Goal: Contribute content: Contribute content

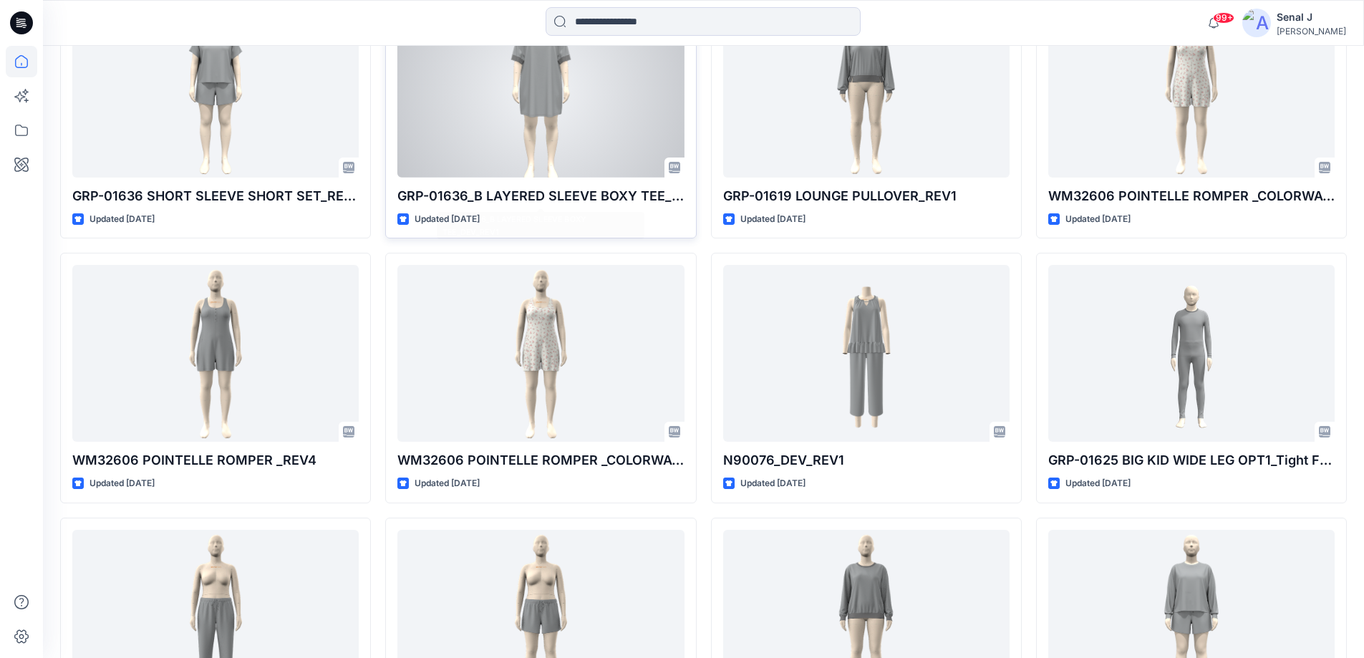
scroll to position [4197, 0]
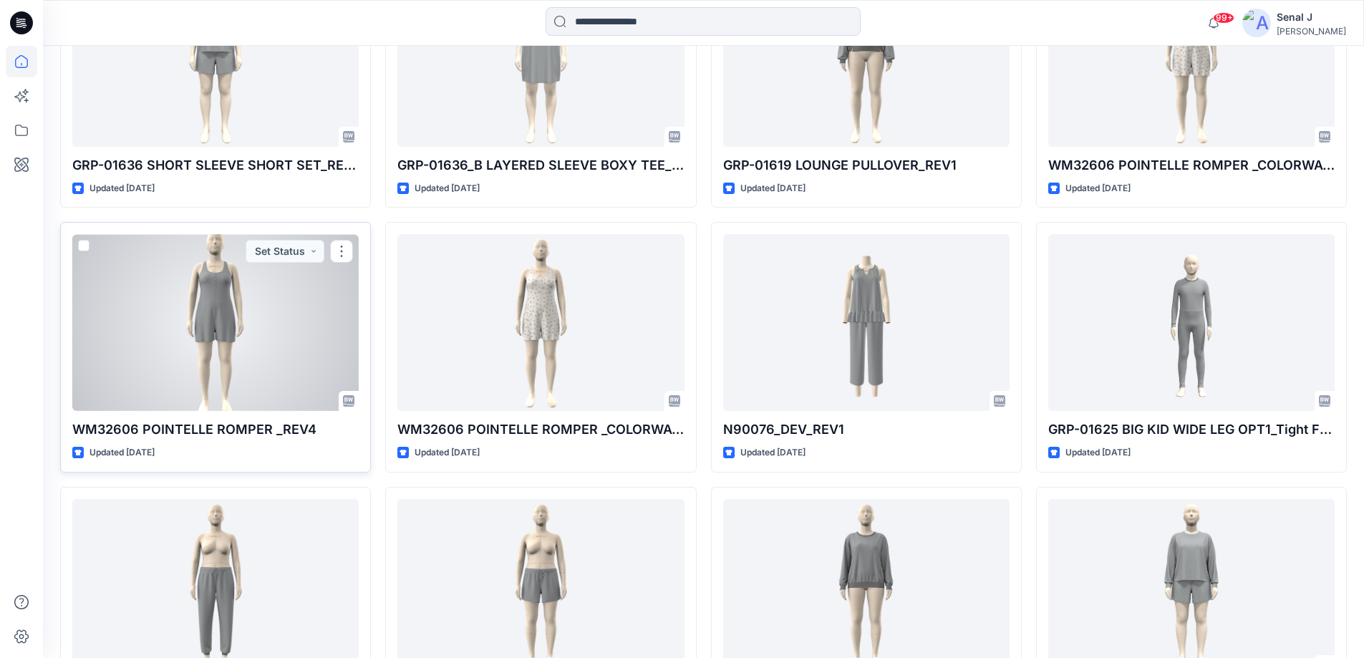
click at [275, 344] on div at bounding box center [215, 322] width 286 height 177
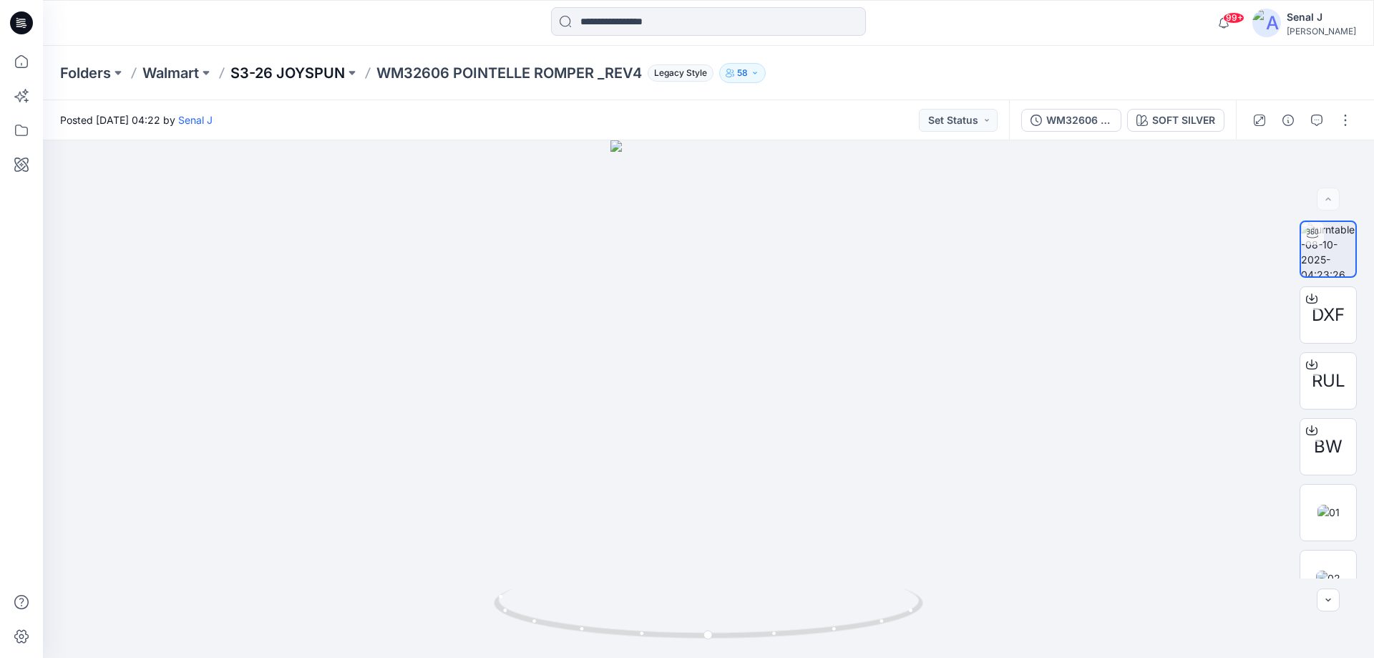
click at [301, 72] on p "S3-26 JOYSPUN" at bounding box center [287, 73] width 115 height 20
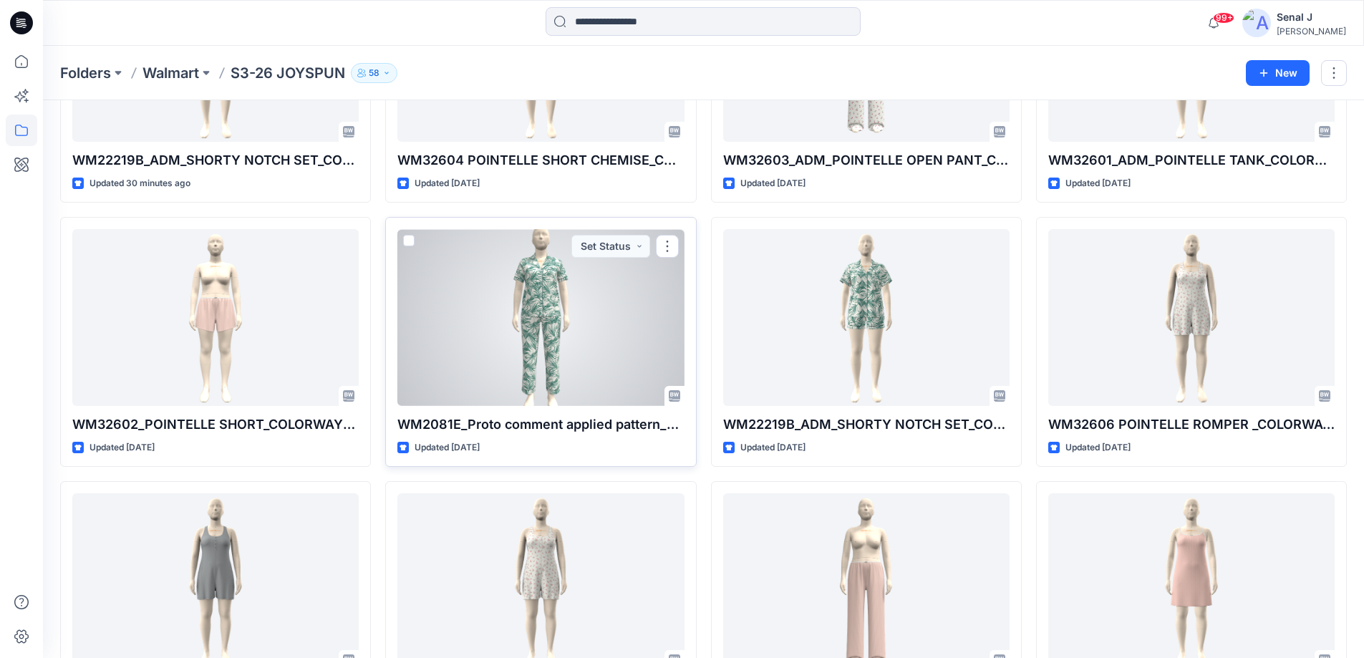
scroll to position [350, 0]
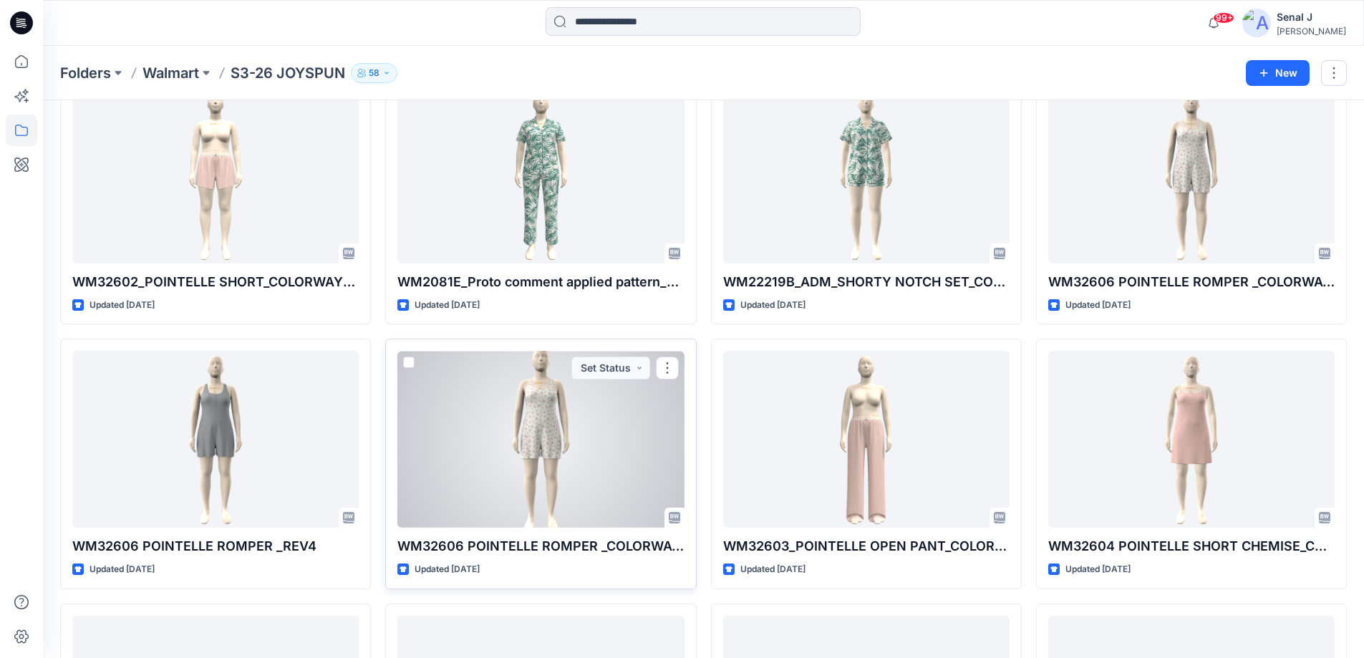
click at [589, 455] on div at bounding box center [540, 439] width 286 height 177
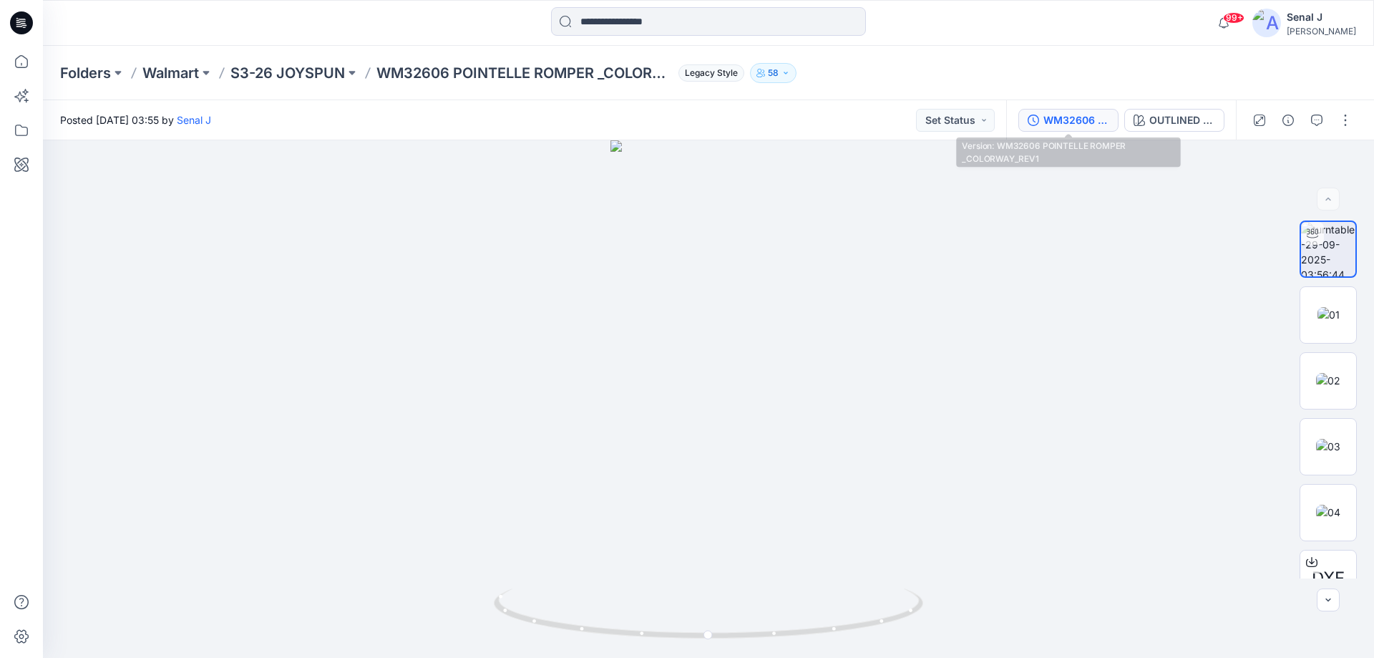
click at [1061, 120] on div "WM32606 POINTELLE ROMPER _COLORWAY_REV1" at bounding box center [1077, 120] width 66 height 16
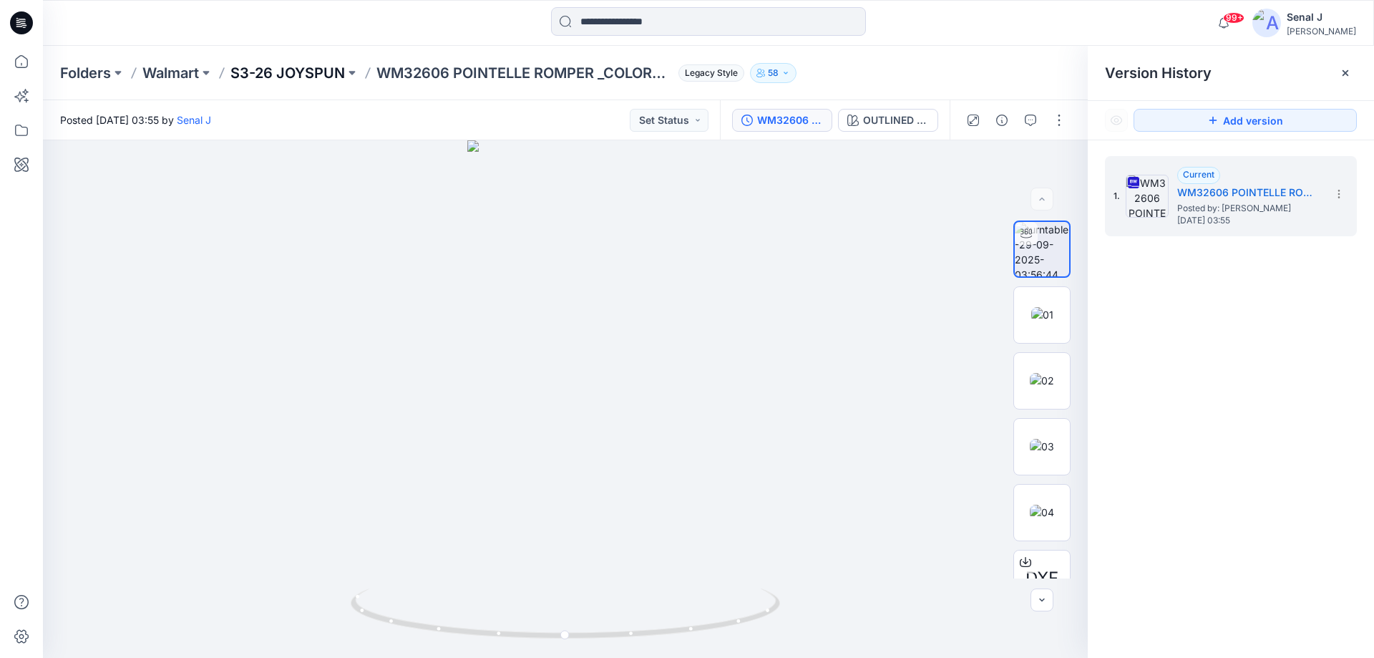
click at [288, 69] on p "S3-26 JOYSPUN" at bounding box center [287, 73] width 115 height 20
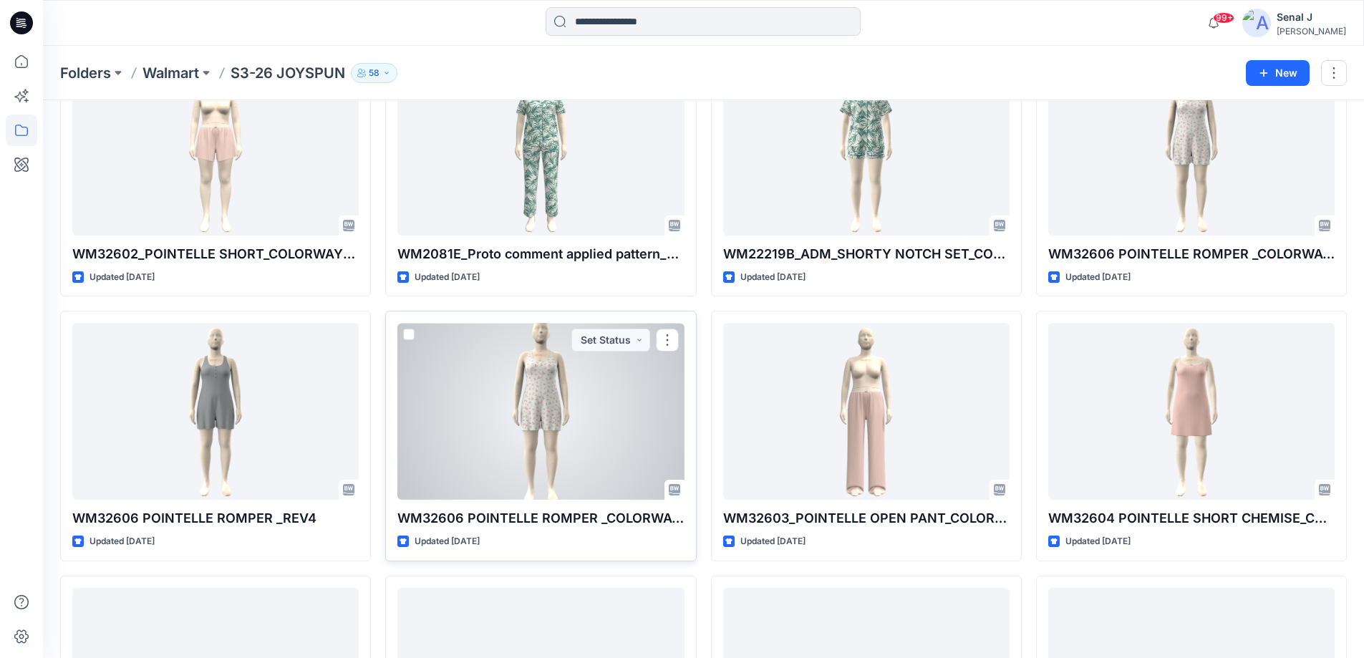
scroll to position [286, 0]
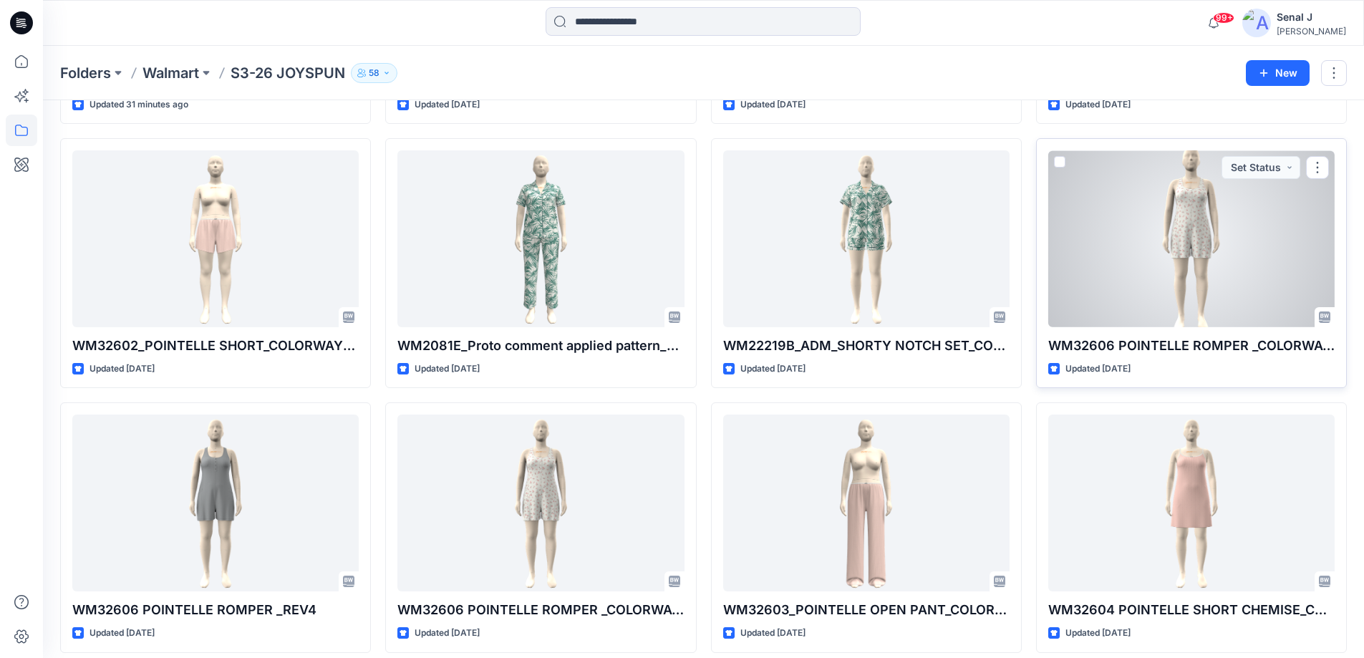
click at [1248, 257] on div at bounding box center [1191, 238] width 286 height 177
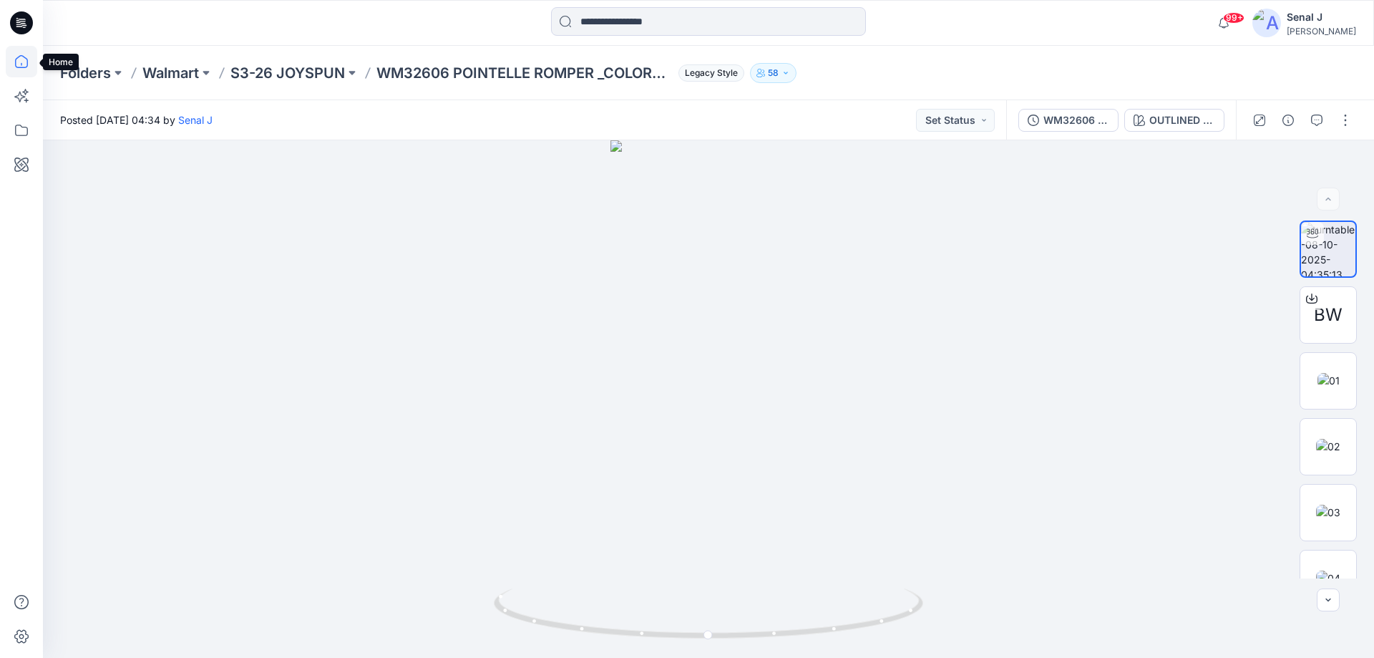
click at [24, 54] on icon at bounding box center [21, 61] width 31 height 31
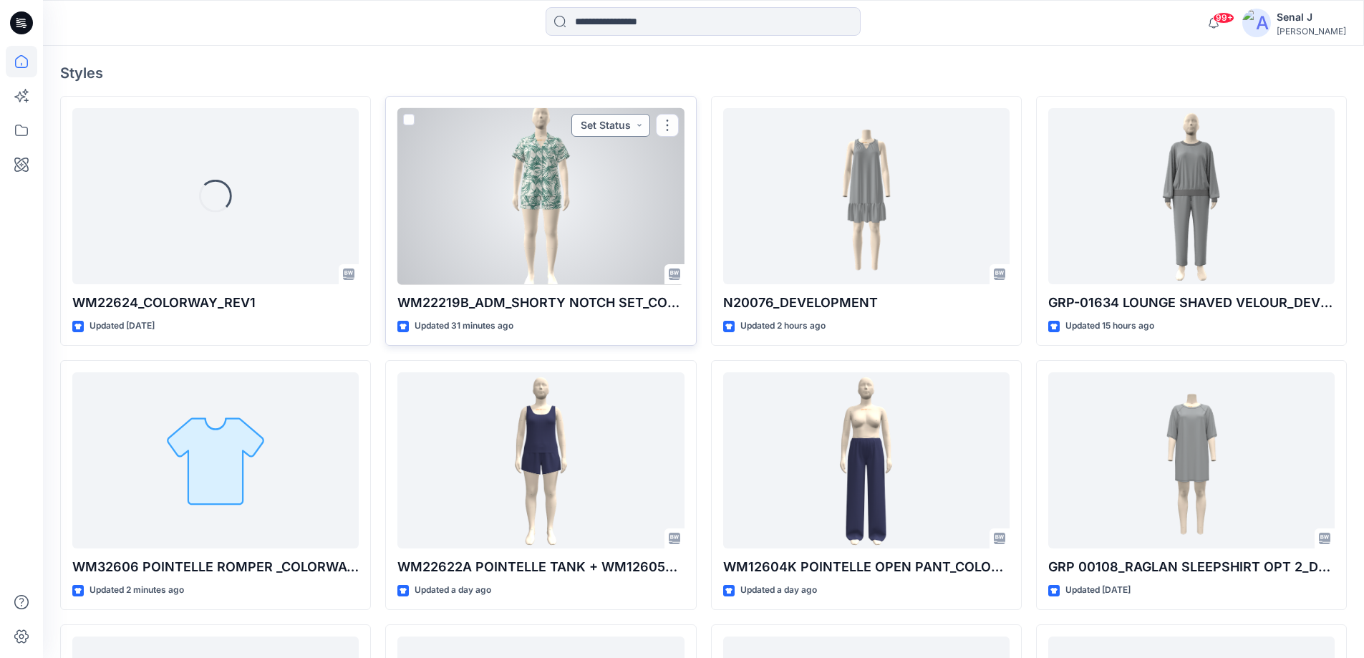
scroll to position [286, 0]
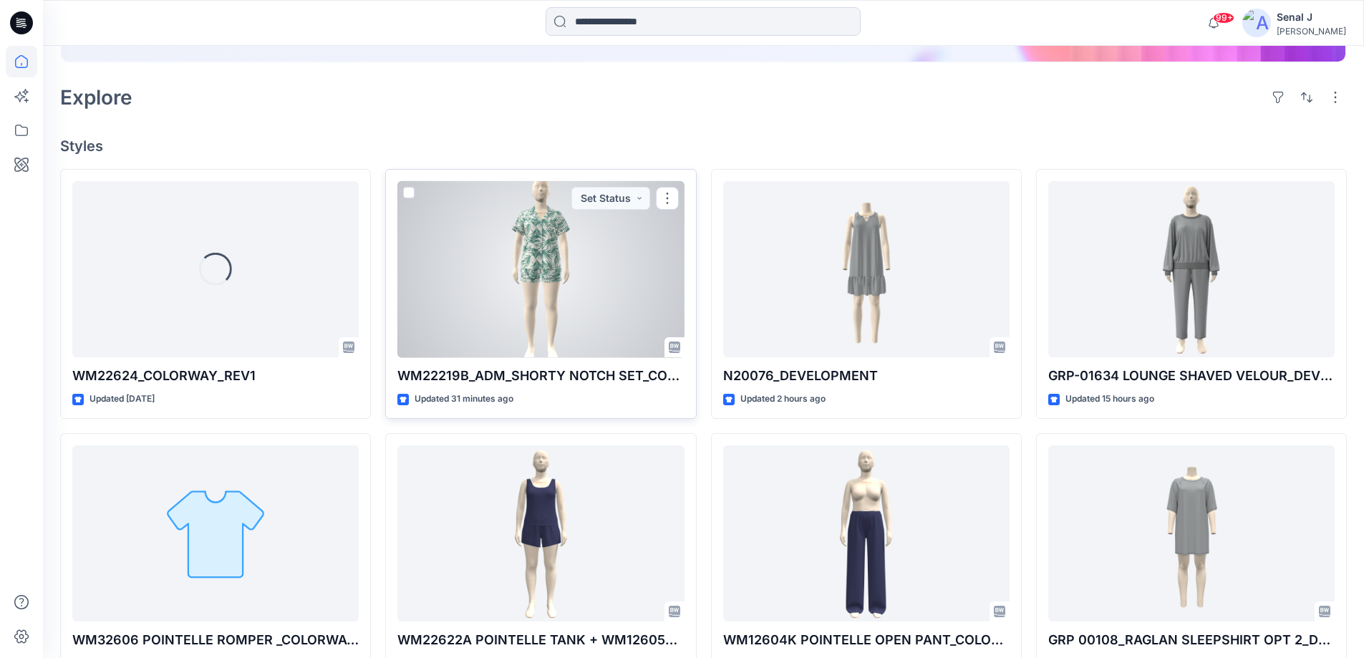
click at [586, 274] on div at bounding box center [540, 269] width 286 height 177
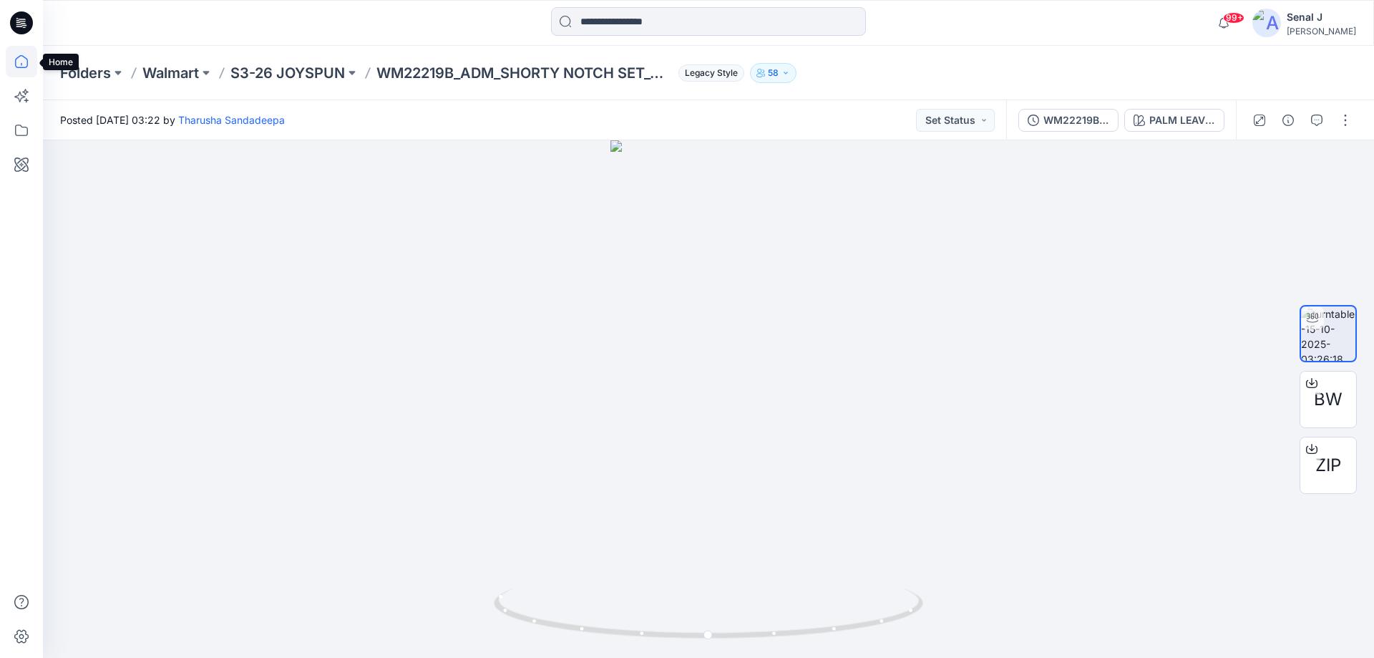
click at [29, 59] on icon at bounding box center [21, 61] width 31 height 31
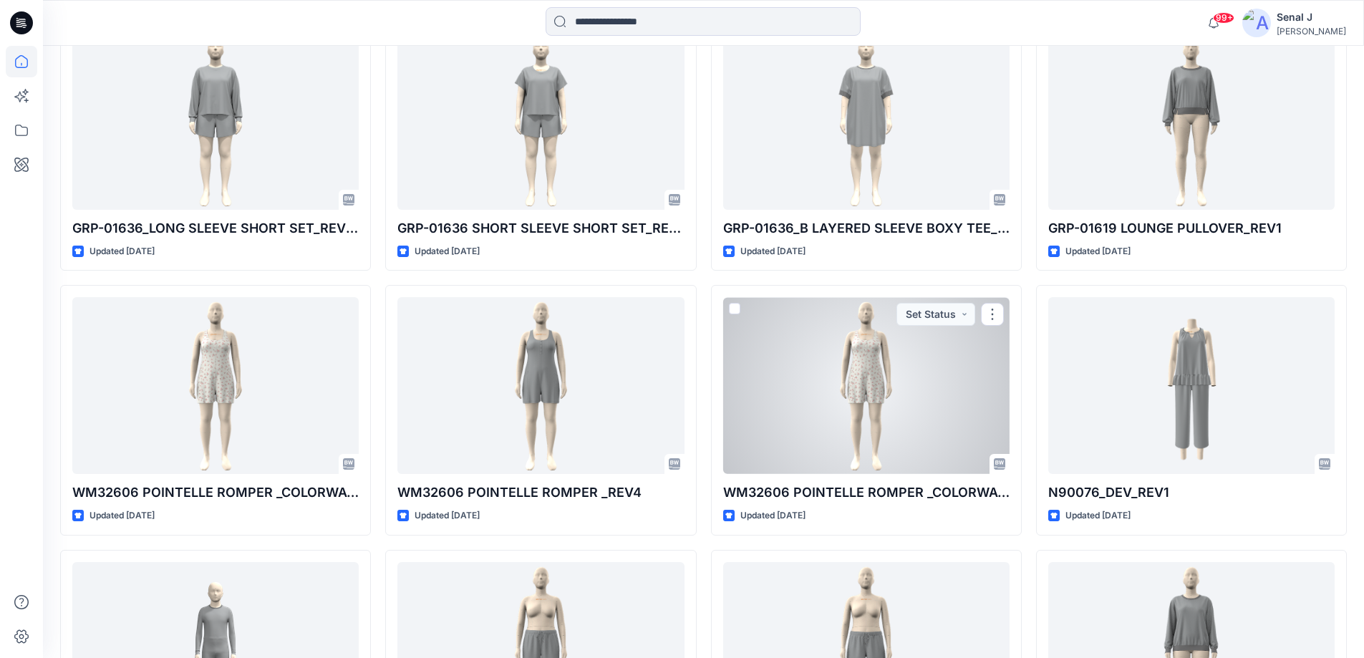
scroll to position [4102, 0]
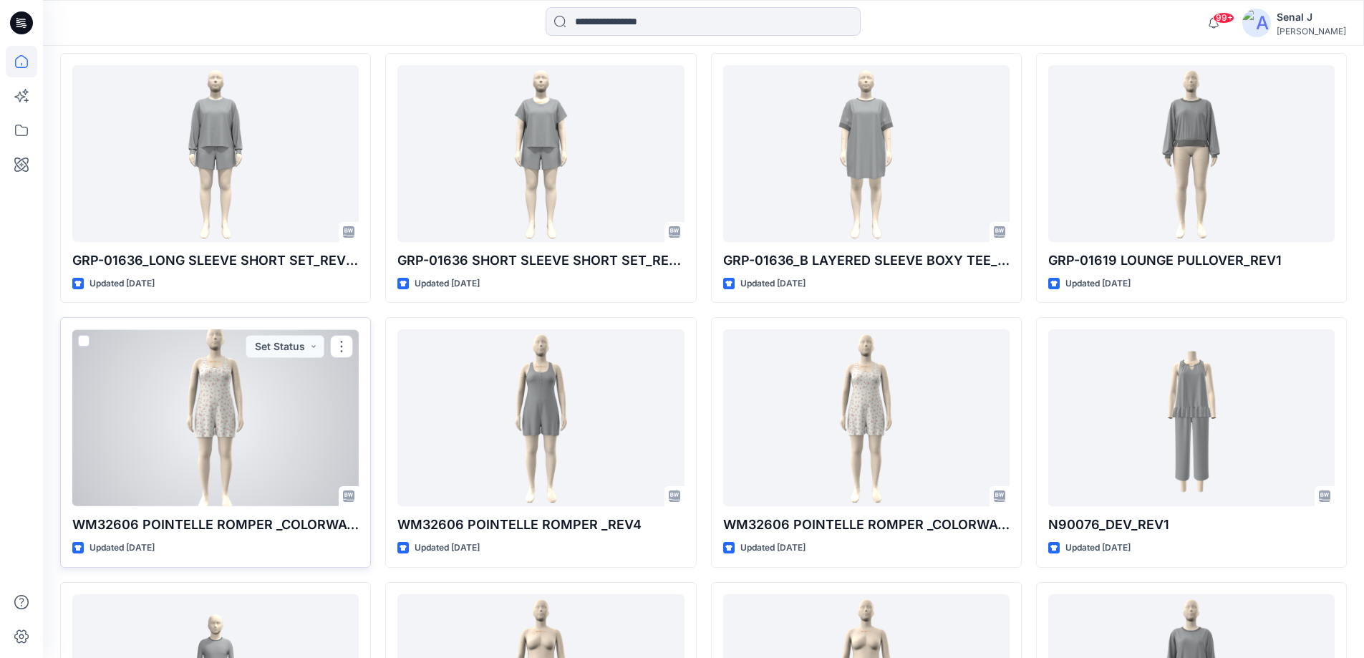
click at [266, 437] on div at bounding box center [215, 417] width 286 height 177
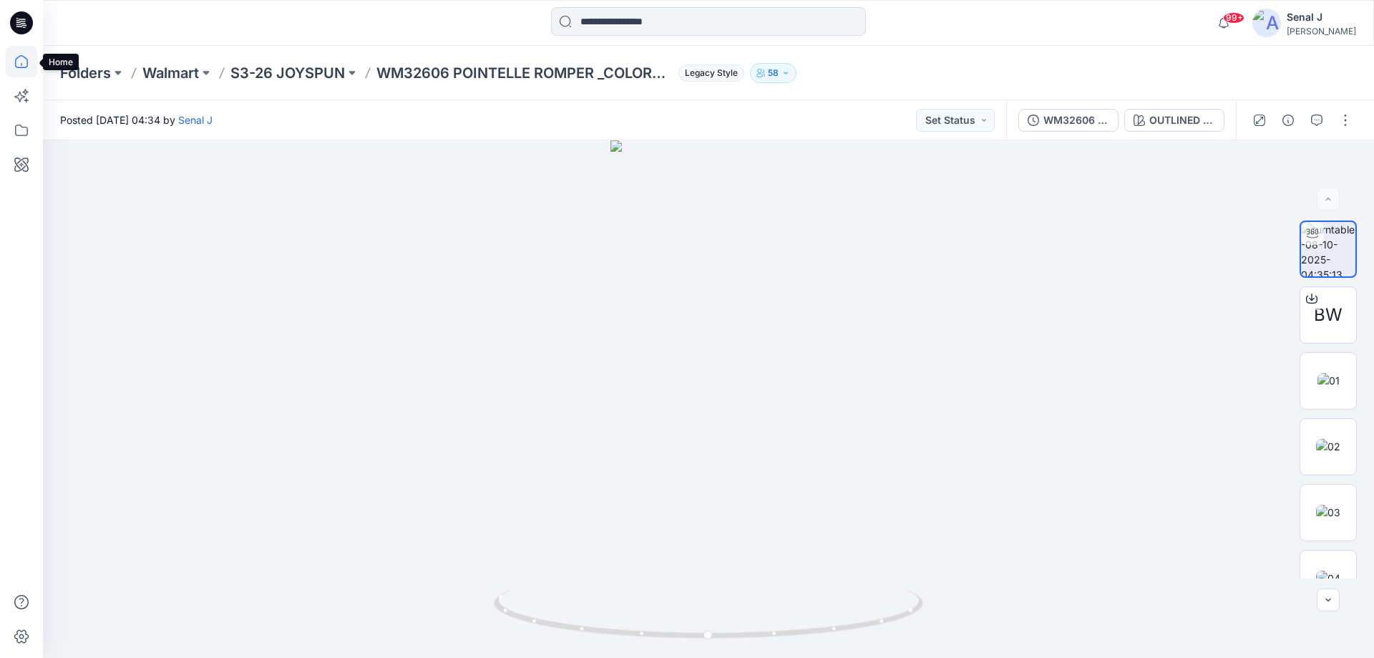
click at [31, 63] on icon at bounding box center [21, 61] width 31 height 31
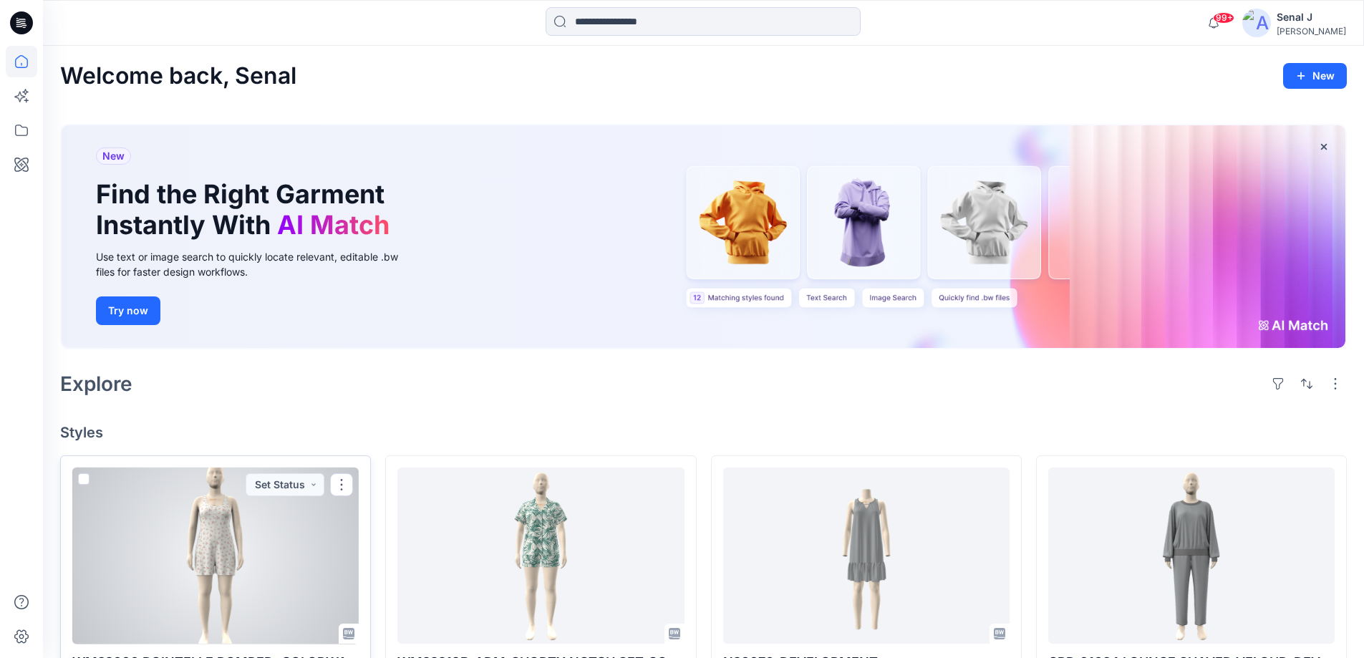
click at [178, 561] on div at bounding box center [215, 555] width 286 height 177
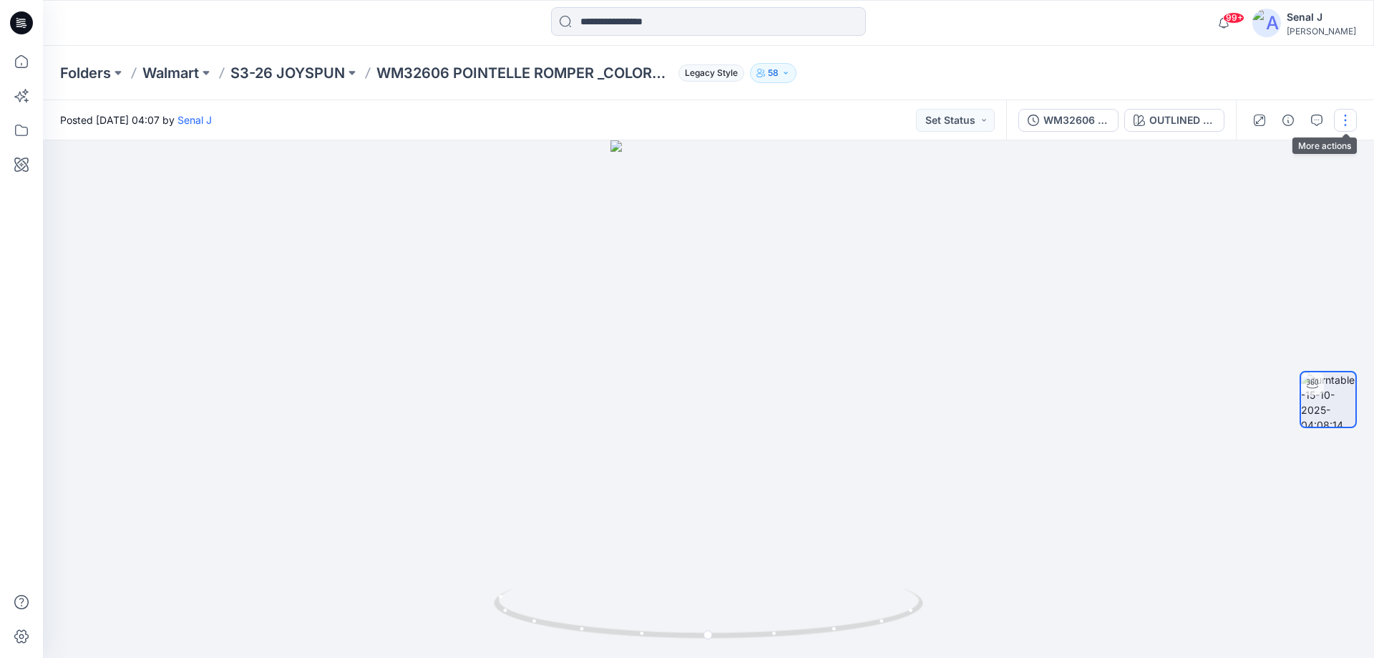
click at [1351, 117] on button "button" at bounding box center [1345, 120] width 23 height 23
click at [1256, 154] on p "Edit" at bounding box center [1255, 153] width 18 height 15
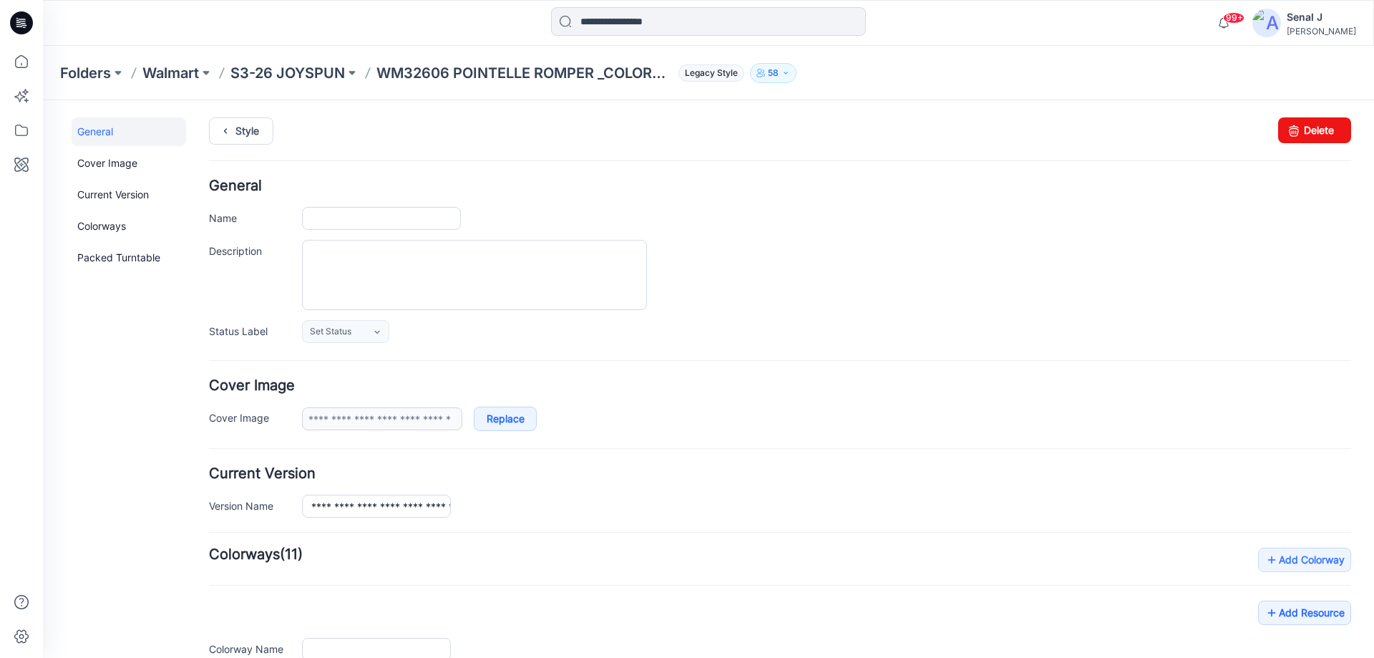
type input "**********"
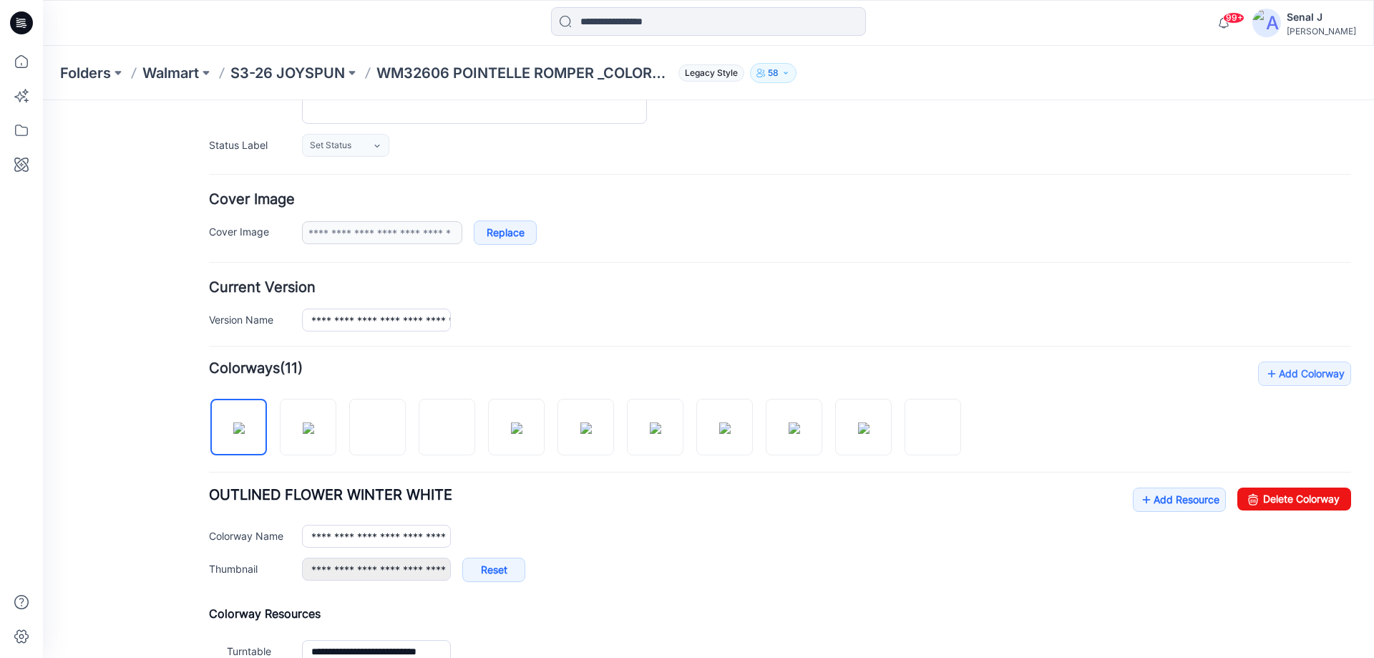
scroll to position [360, 0]
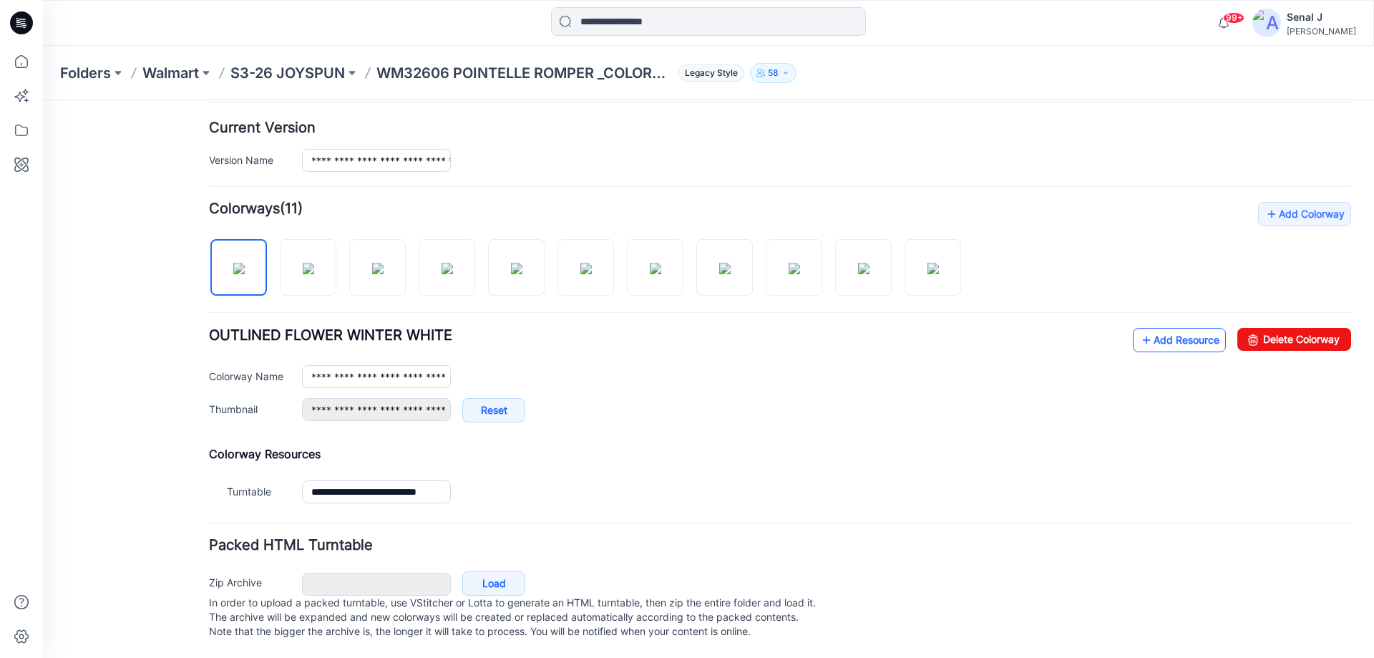
click at [1170, 328] on link "Add Resource" at bounding box center [1179, 340] width 93 height 24
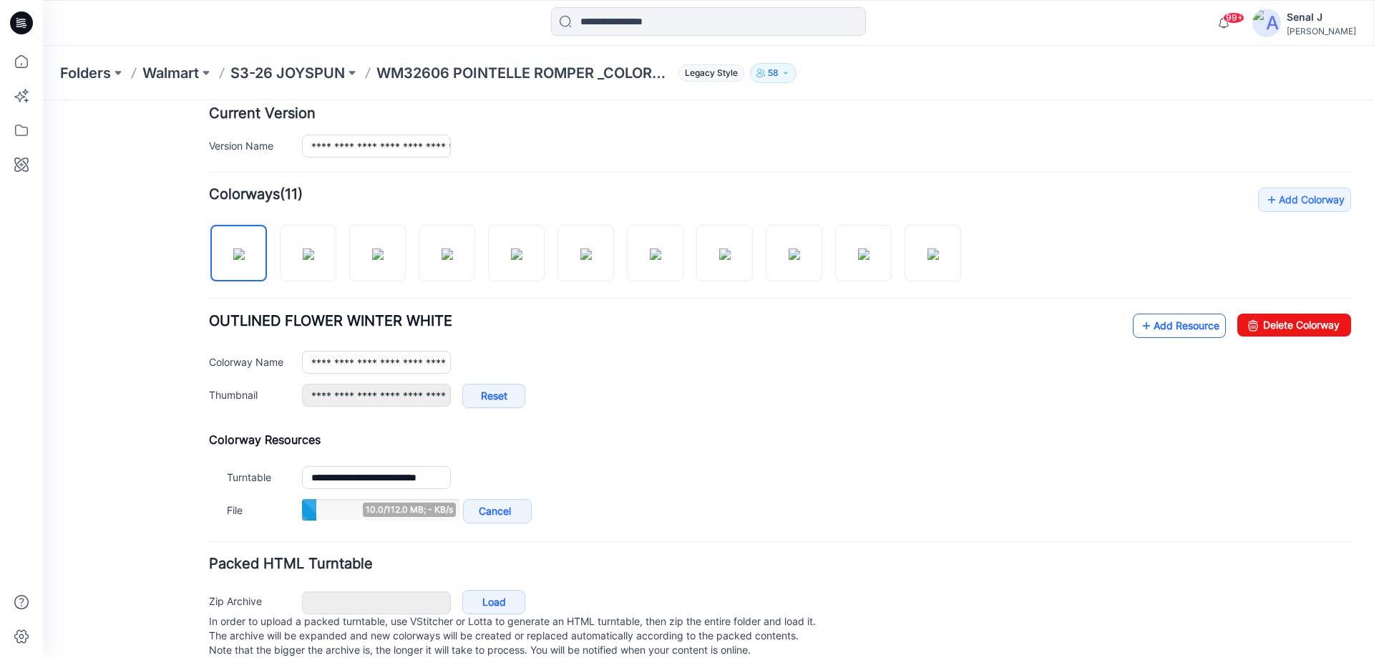
click at [1167, 322] on link "Add Resource" at bounding box center [1179, 326] width 93 height 24
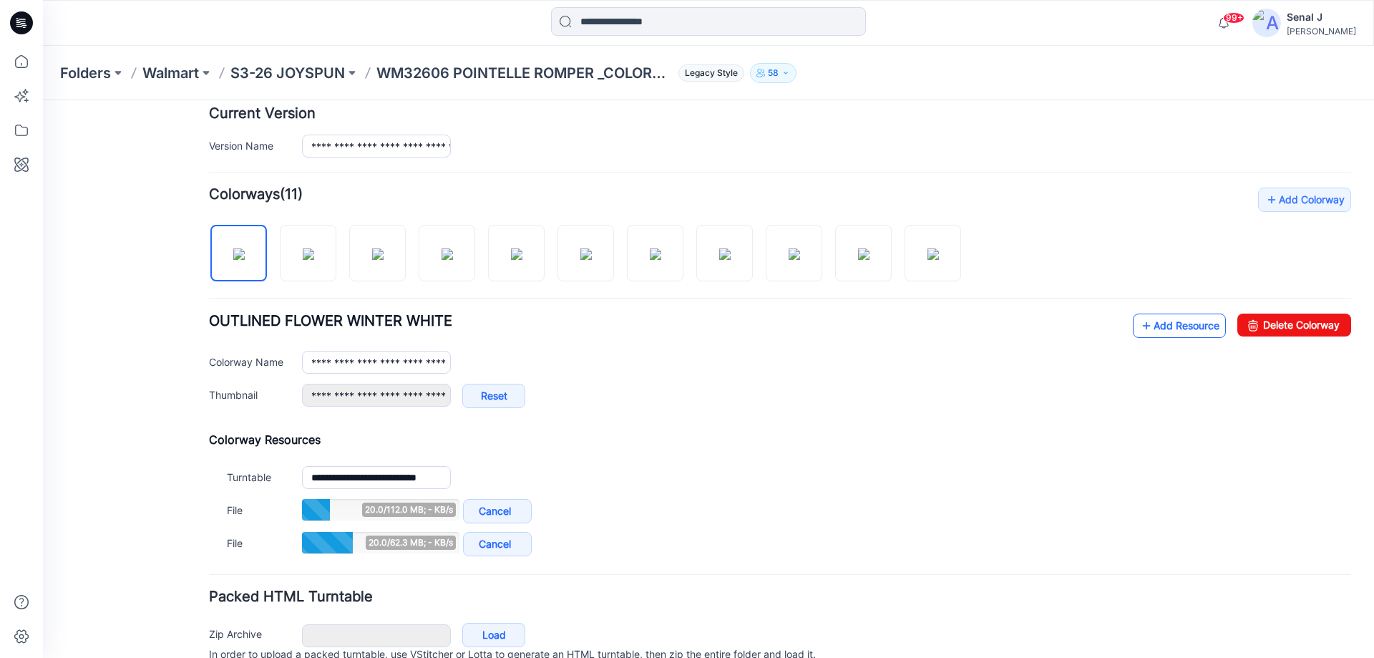
click at [1173, 324] on link "Add Resource" at bounding box center [1179, 326] width 93 height 24
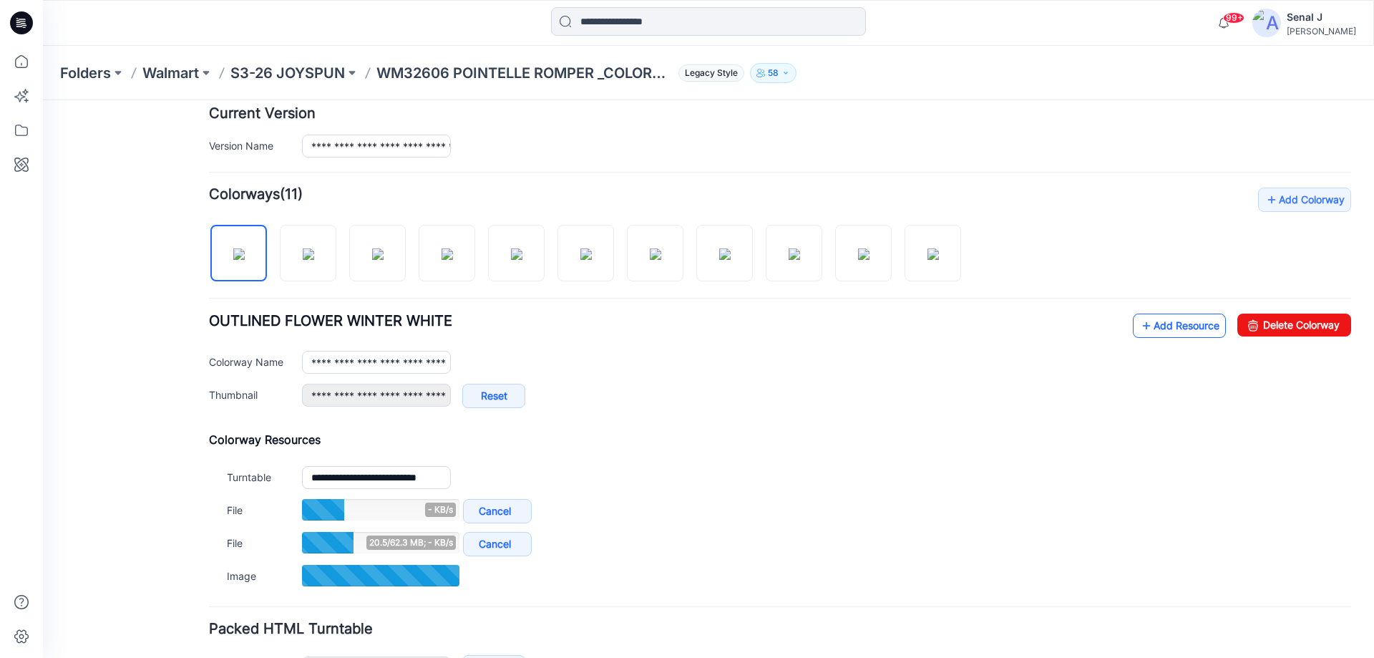
click at [1178, 324] on link "Add Resource" at bounding box center [1179, 326] width 93 height 24
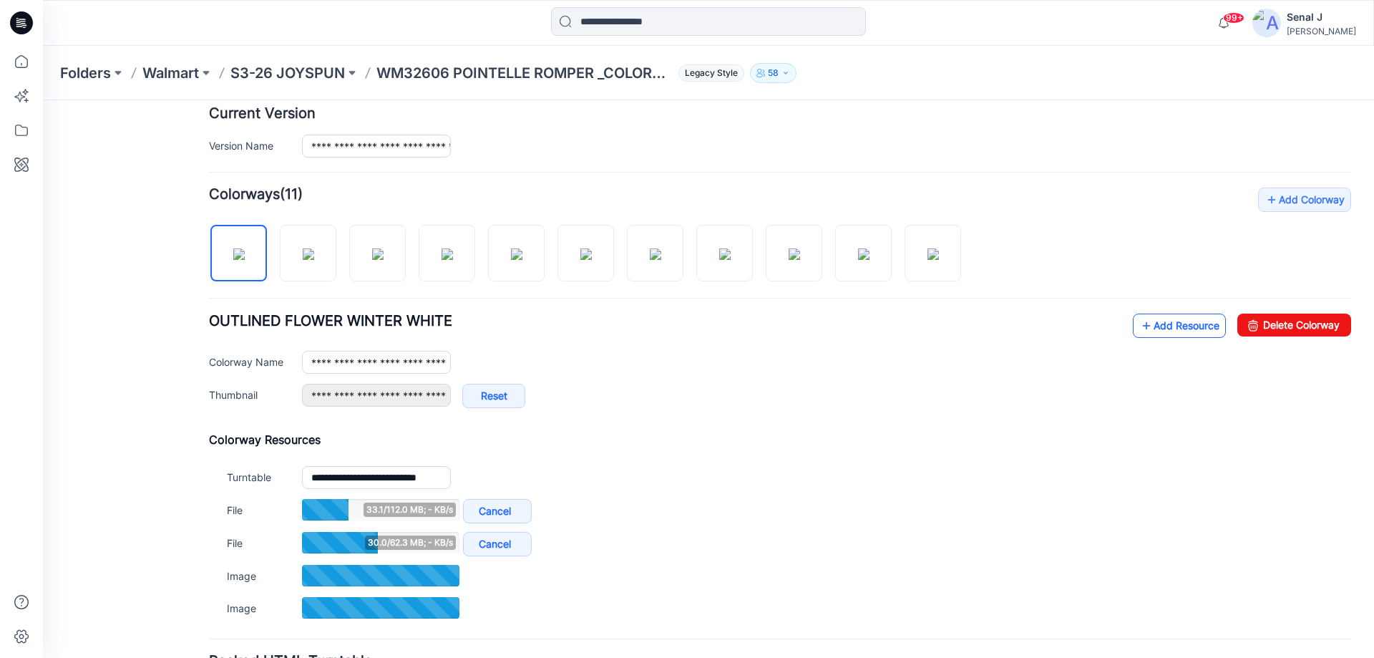
click at [1158, 324] on link "Add Resource" at bounding box center [1179, 326] width 93 height 24
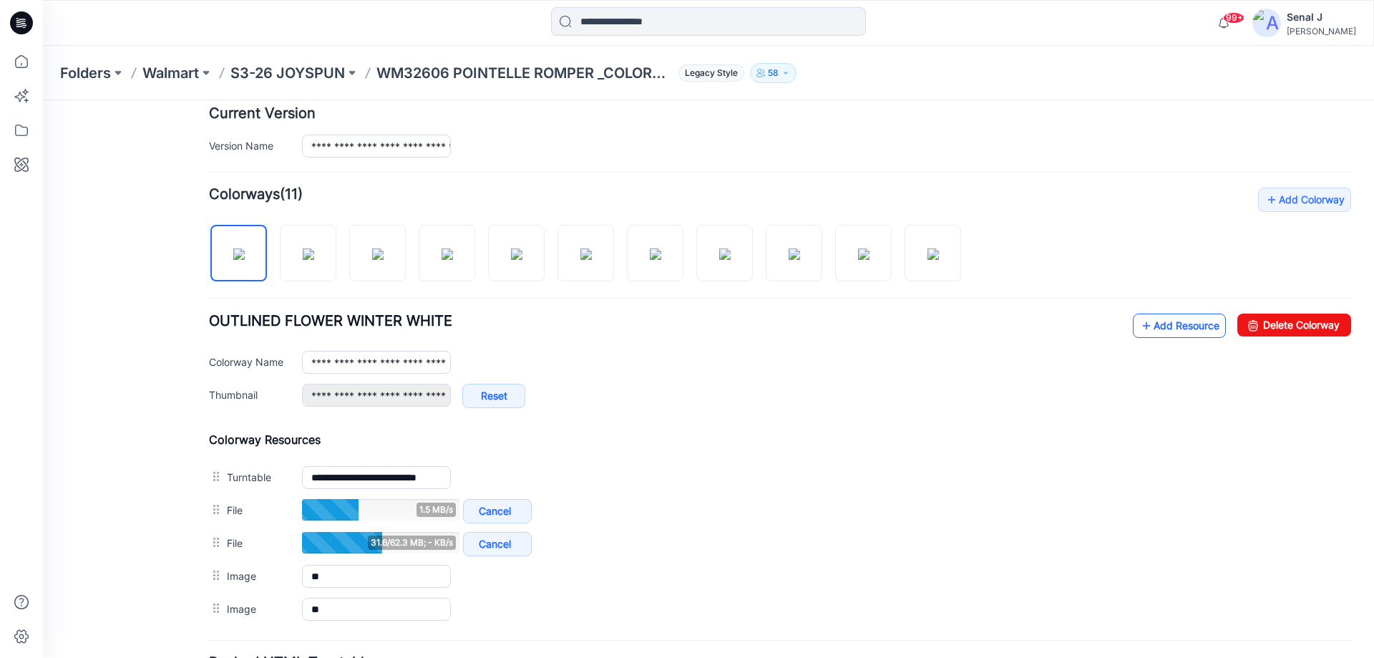
click at [1170, 331] on link "Add Resource" at bounding box center [1179, 326] width 93 height 24
click at [1160, 324] on link "Add Resource" at bounding box center [1179, 326] width 93 height 24
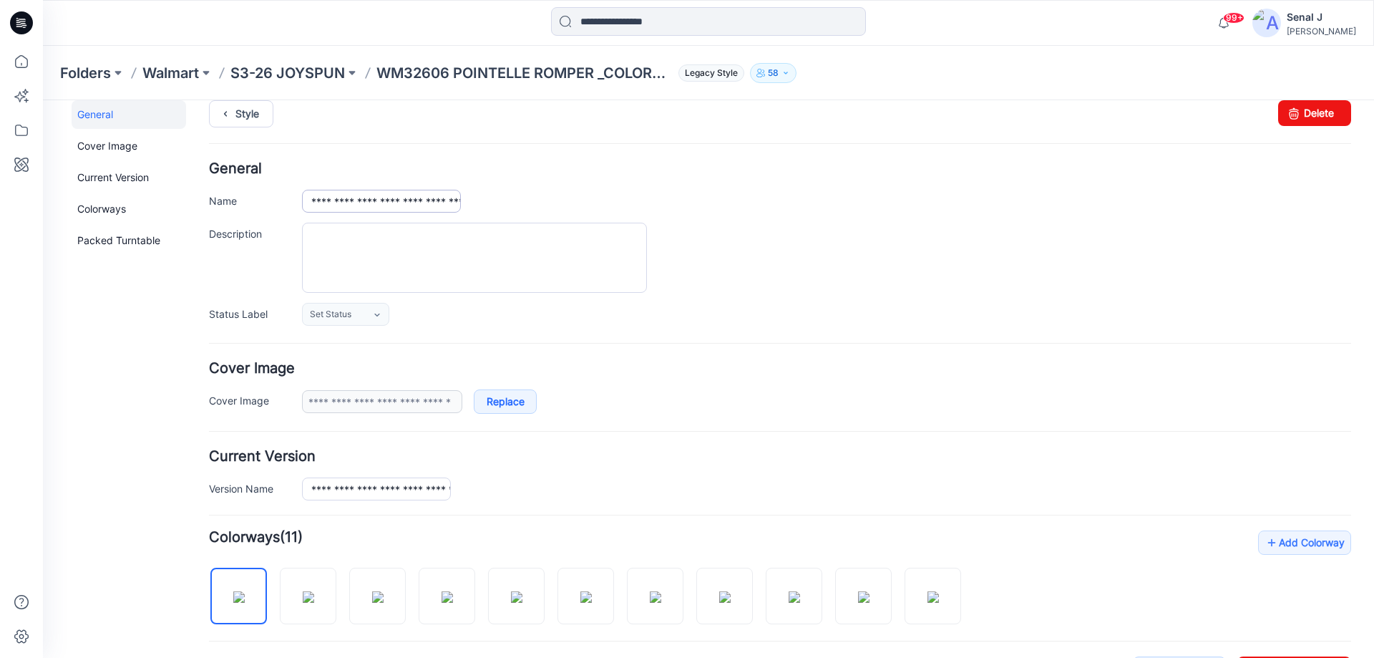
scroll to position [0, 0]
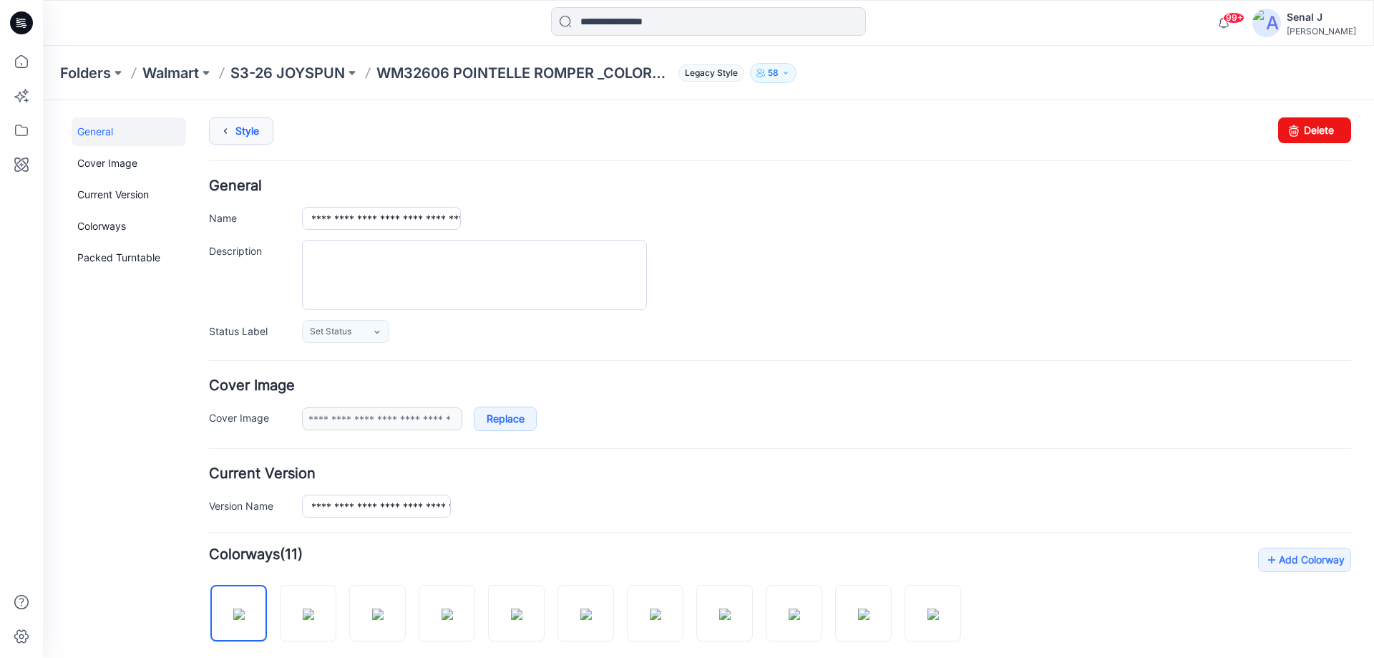
click at [235, 125] on icon at bounding box center [225, 131] width 20 height 26
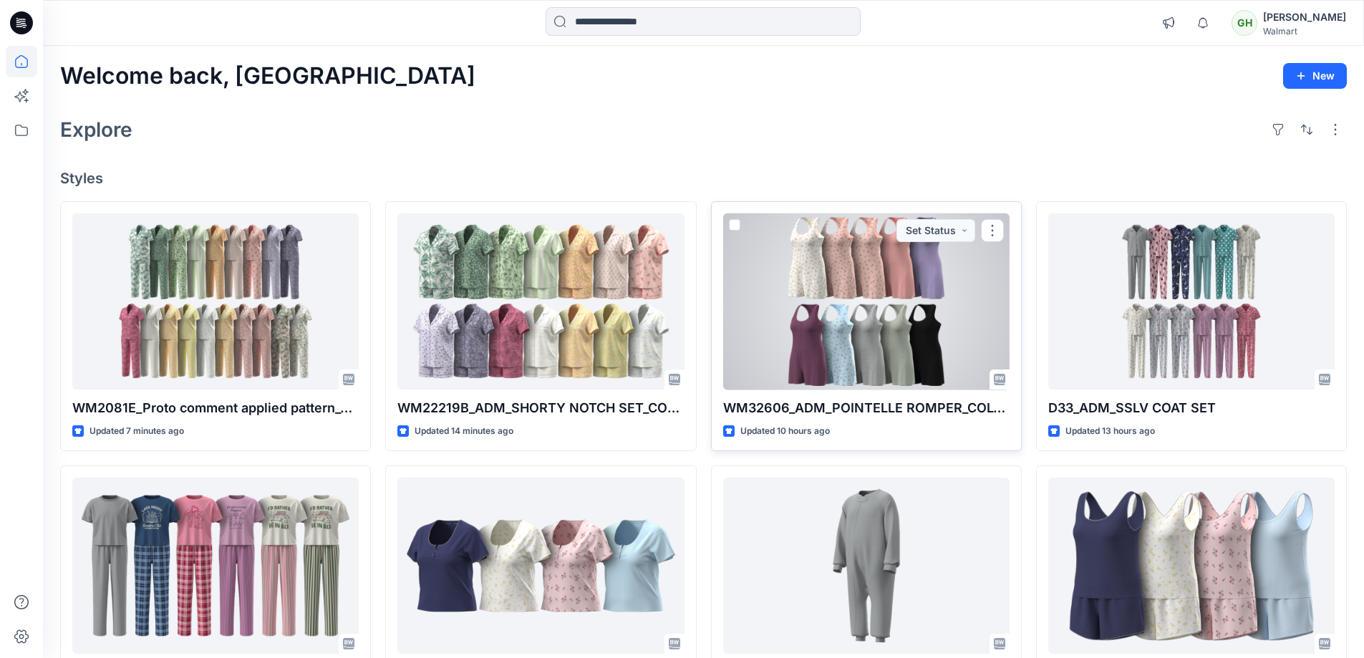
click at [918, 298] on div at bounding box center [866, 301] width 286 height 177
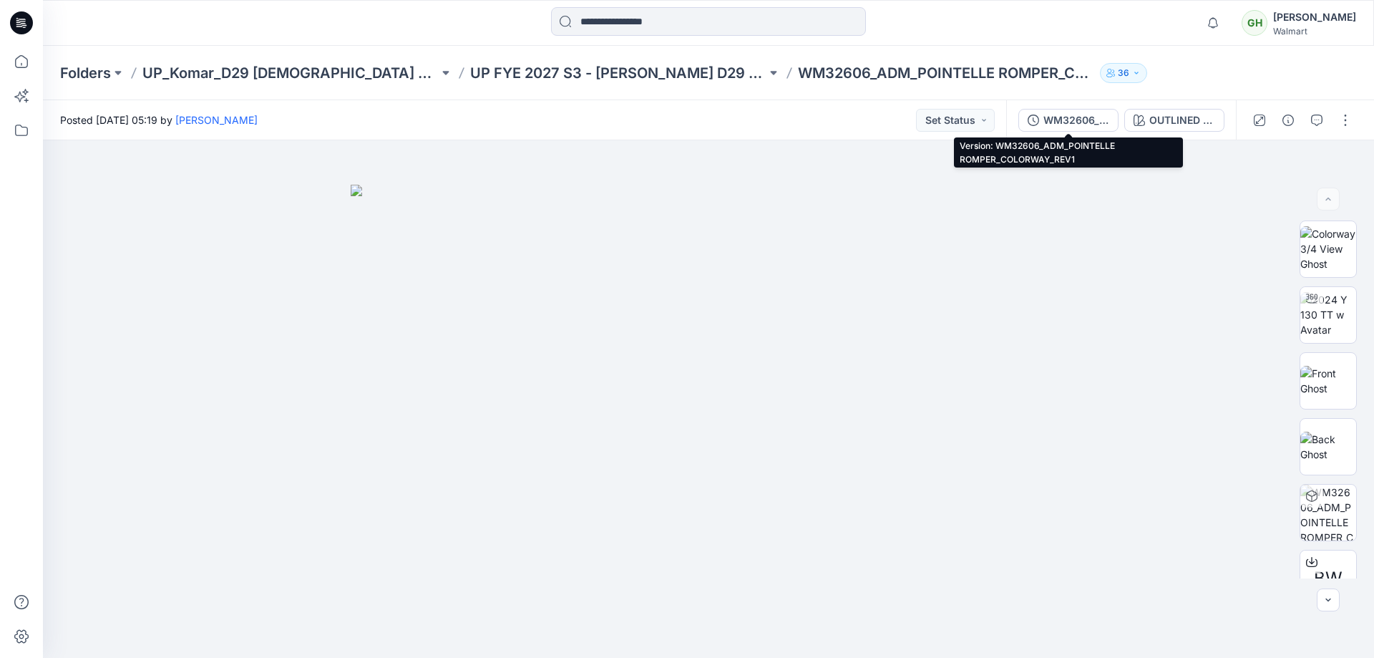
click at [1097, 117] on div "WM32606_ADM_POINTELLE ROMPER_COLORWAY_REV1" at bounding box center [1077, 120] width 66 height 16
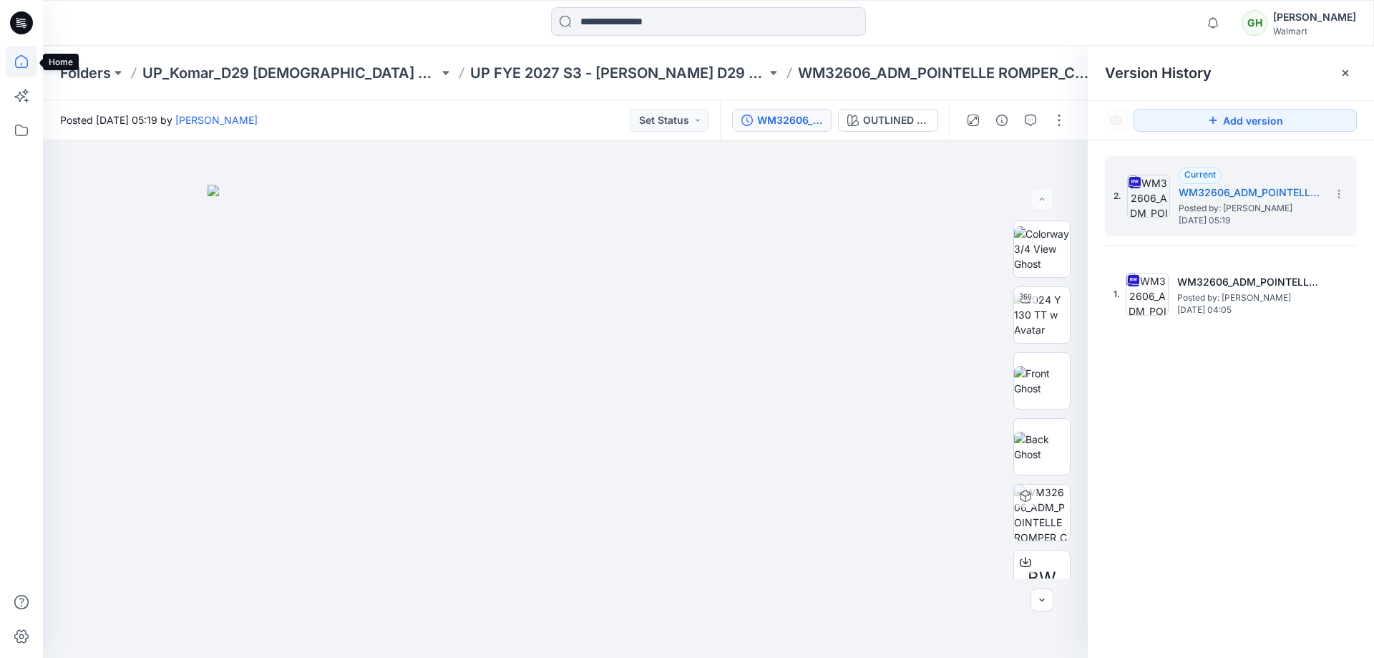
click at [24, 56] on icon at bounding box center [21, 61] width 31 height 31
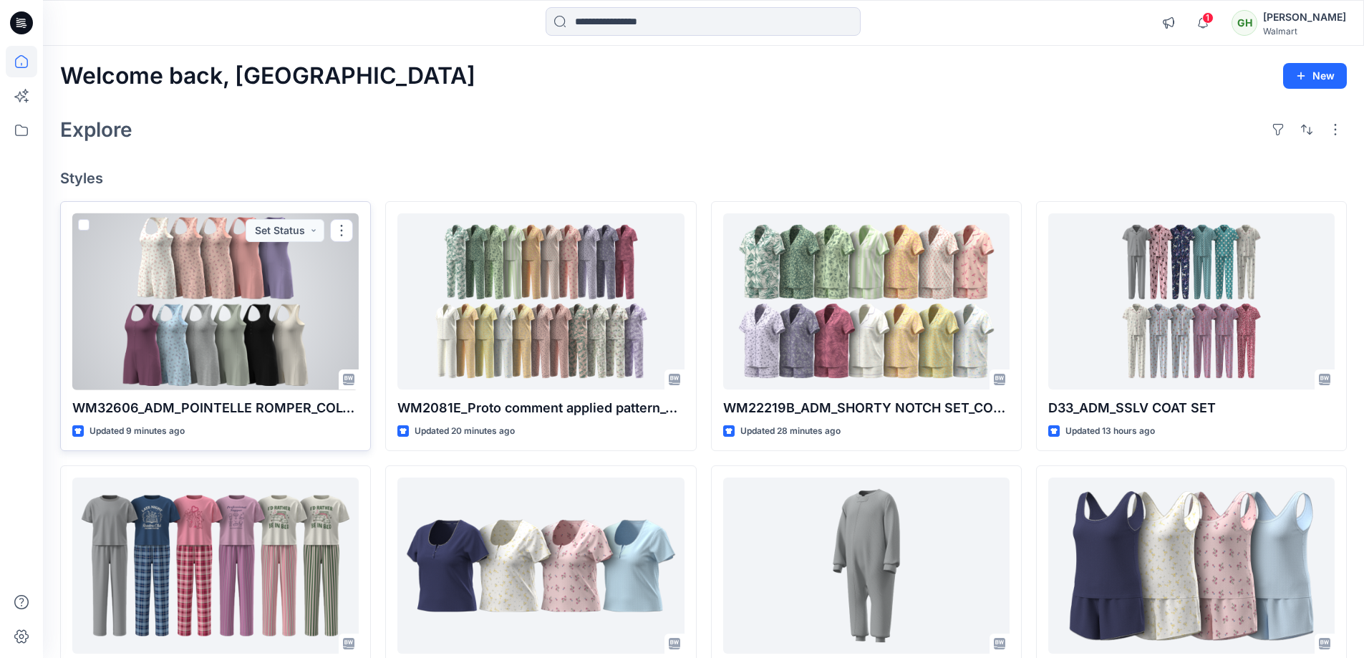
click at [183, 305] on div at bounding box center [215, 301] width 286 height 177
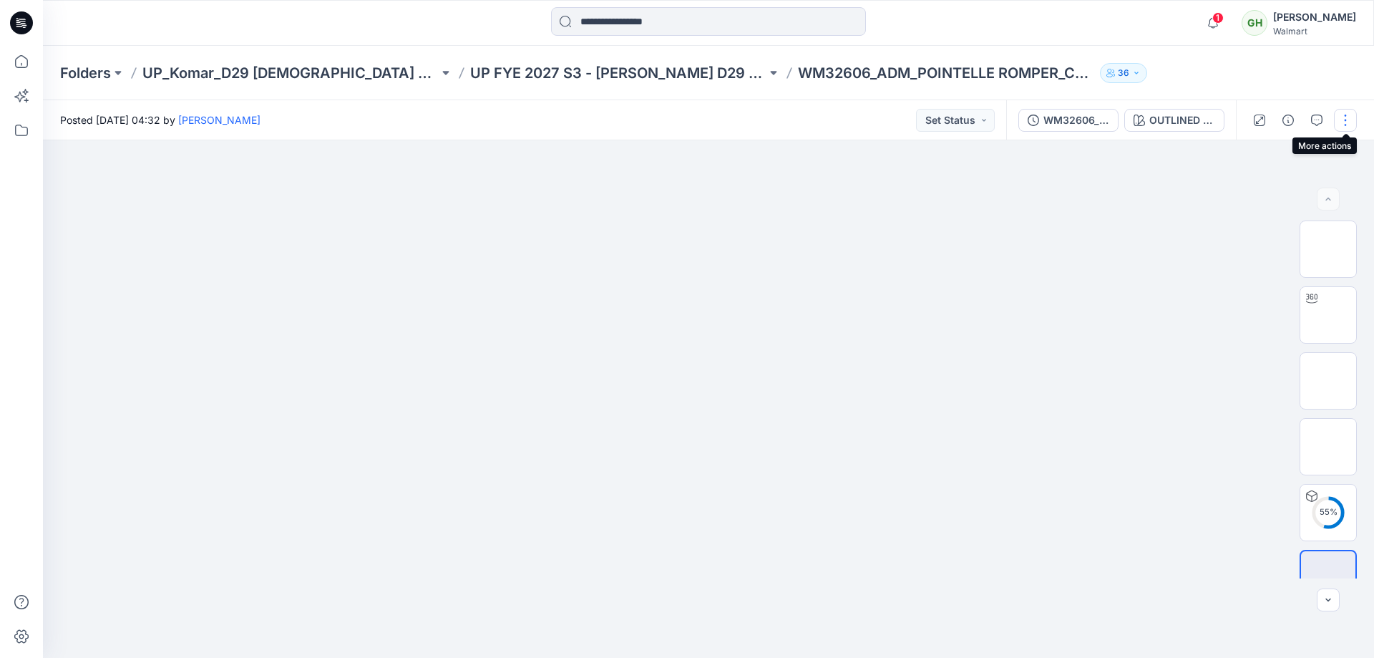
click at [1354, 117] on button "button" at bounding box center [1345, 120] width 23 height 23
click at [1249, 193] on p "Edit" at bounding box center [1255, 193] width 18 height 15
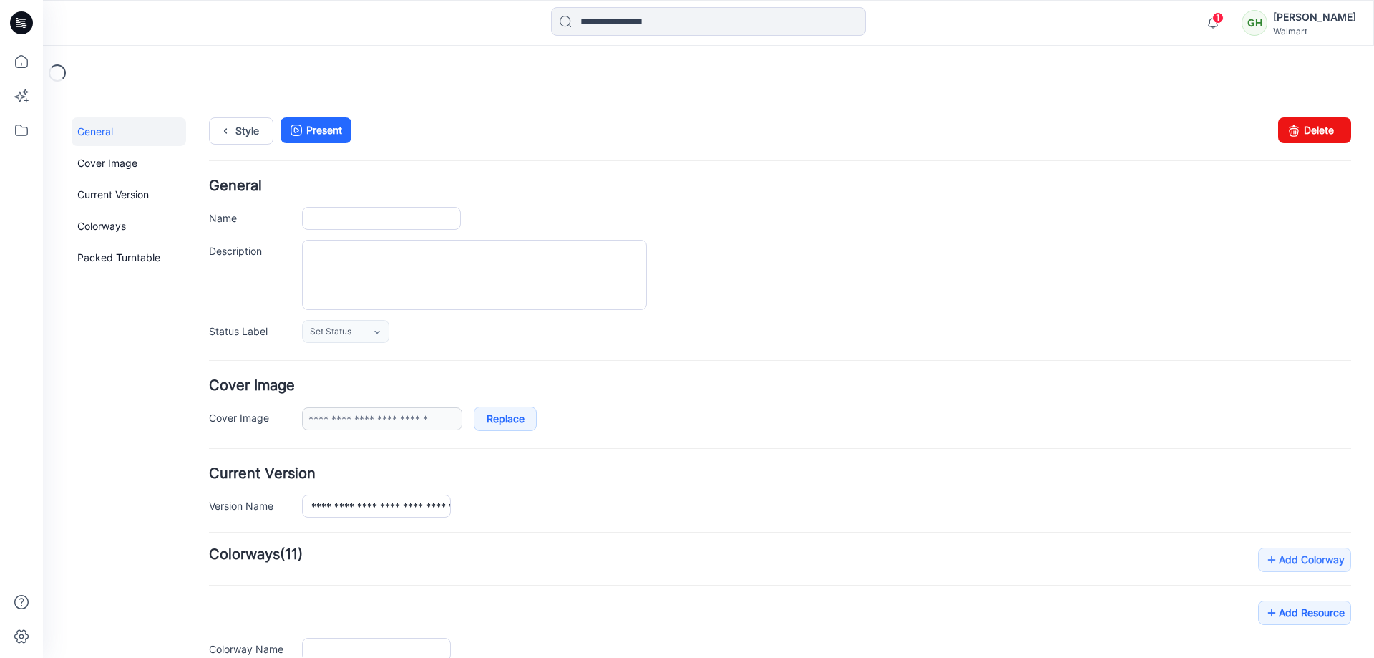
type input "**********"
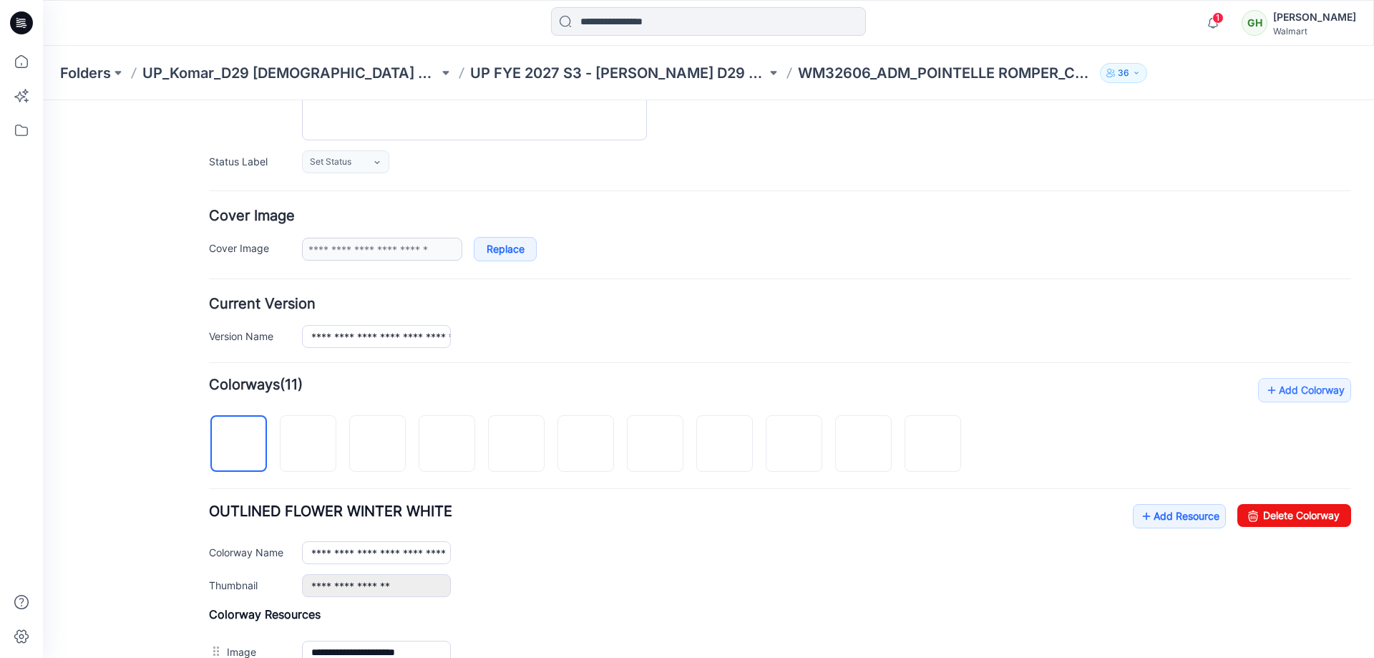
scroll to position [191, 0]
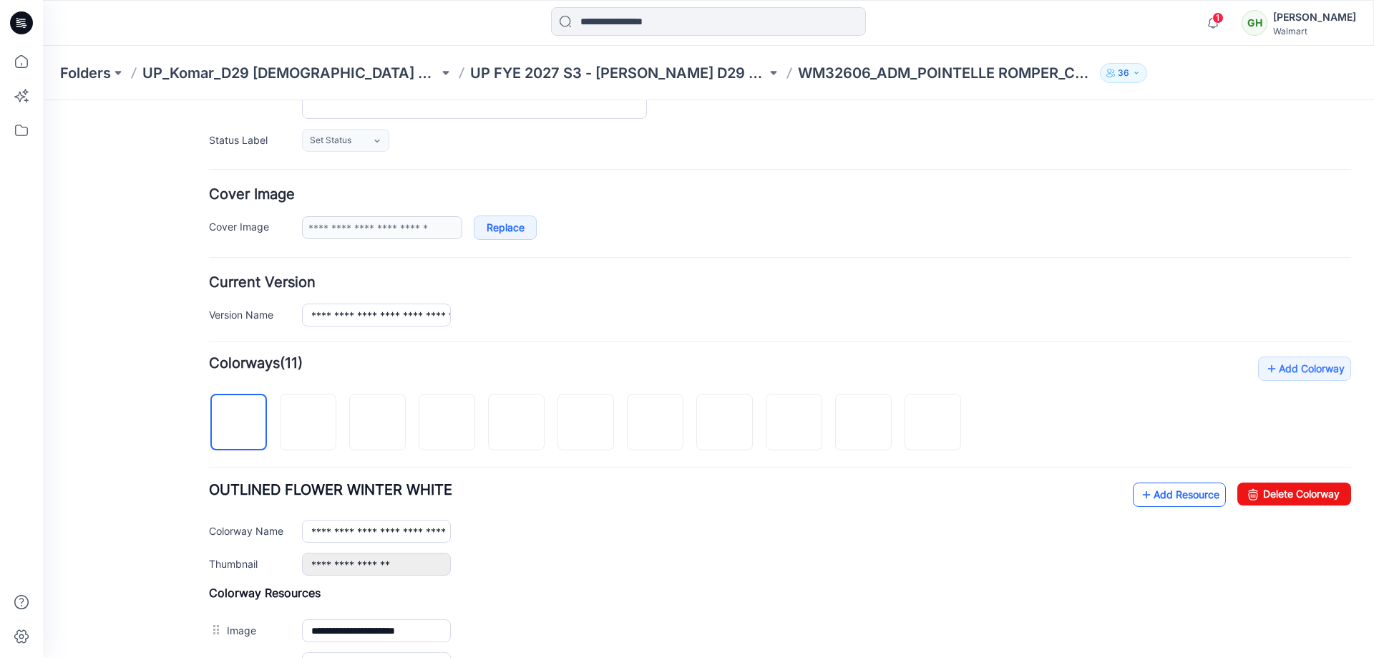
click at [1145, 493] on link "Add Resource" at bounding box center [1179, 494] width 93 height 24
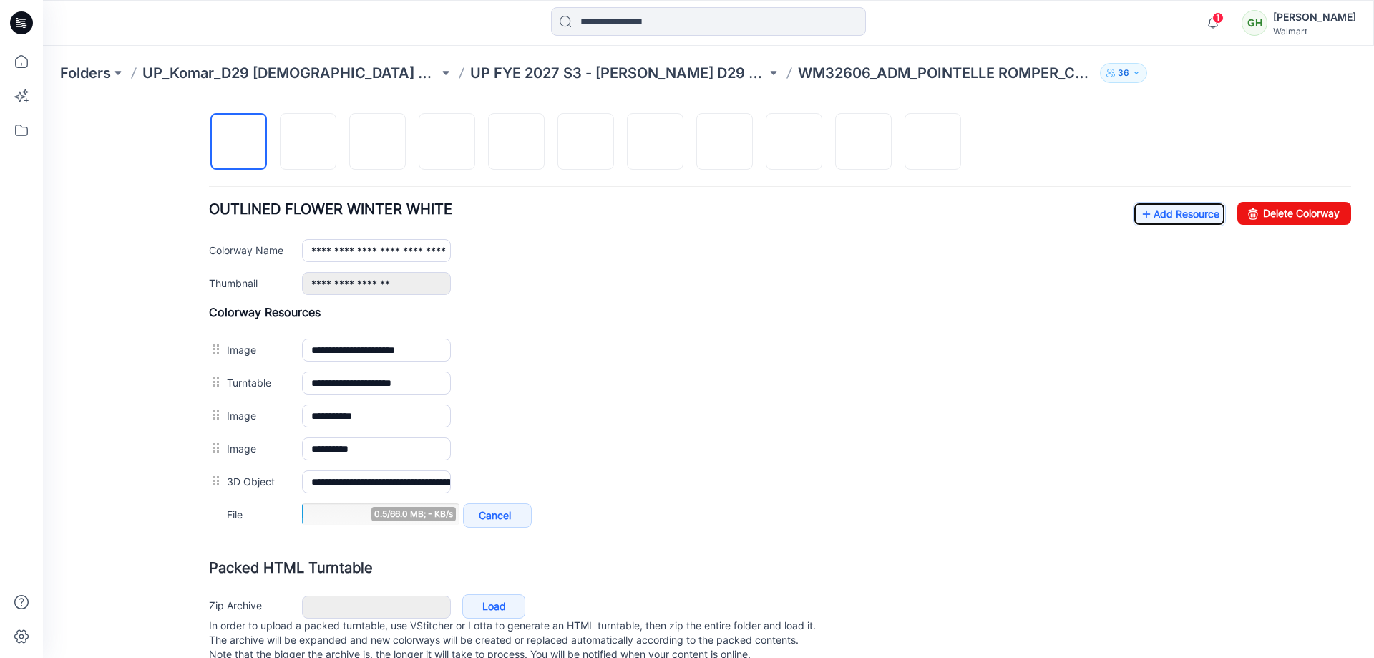
scroll to position [477, 0]
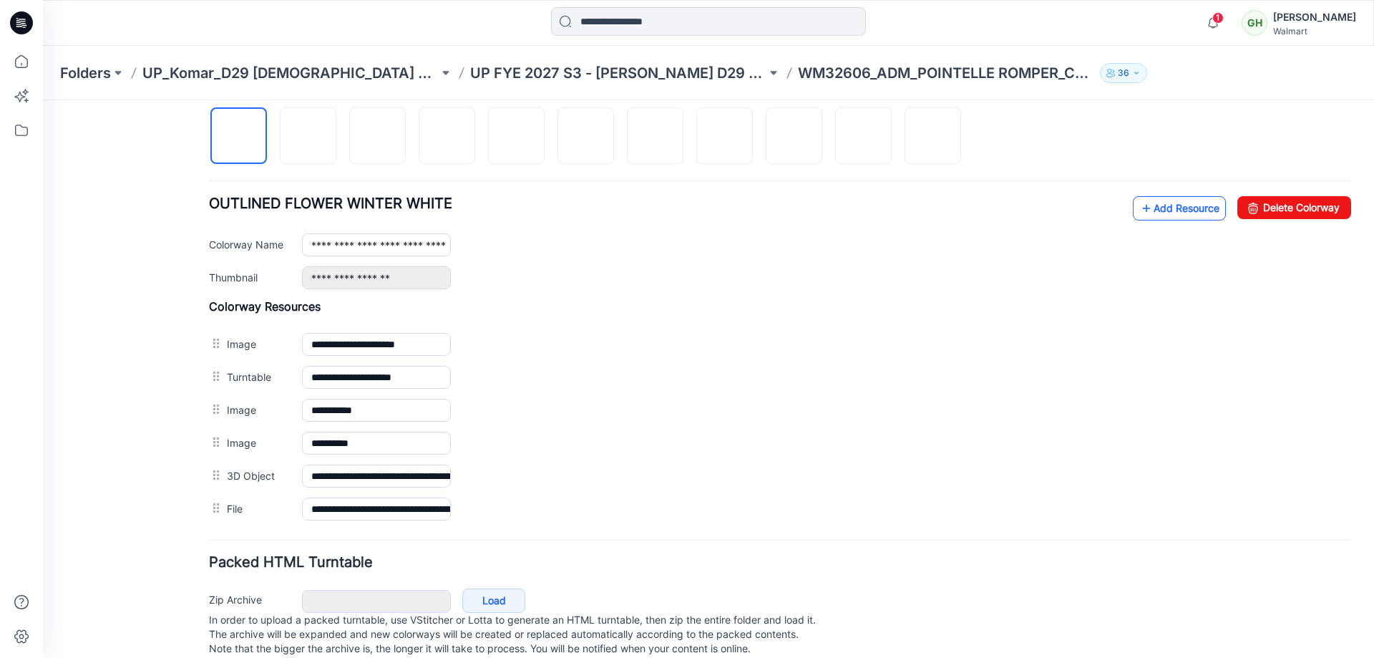
click at [1178, 210] on link "Add Resource" at bounding box center [1179, 208] width 93 height 24
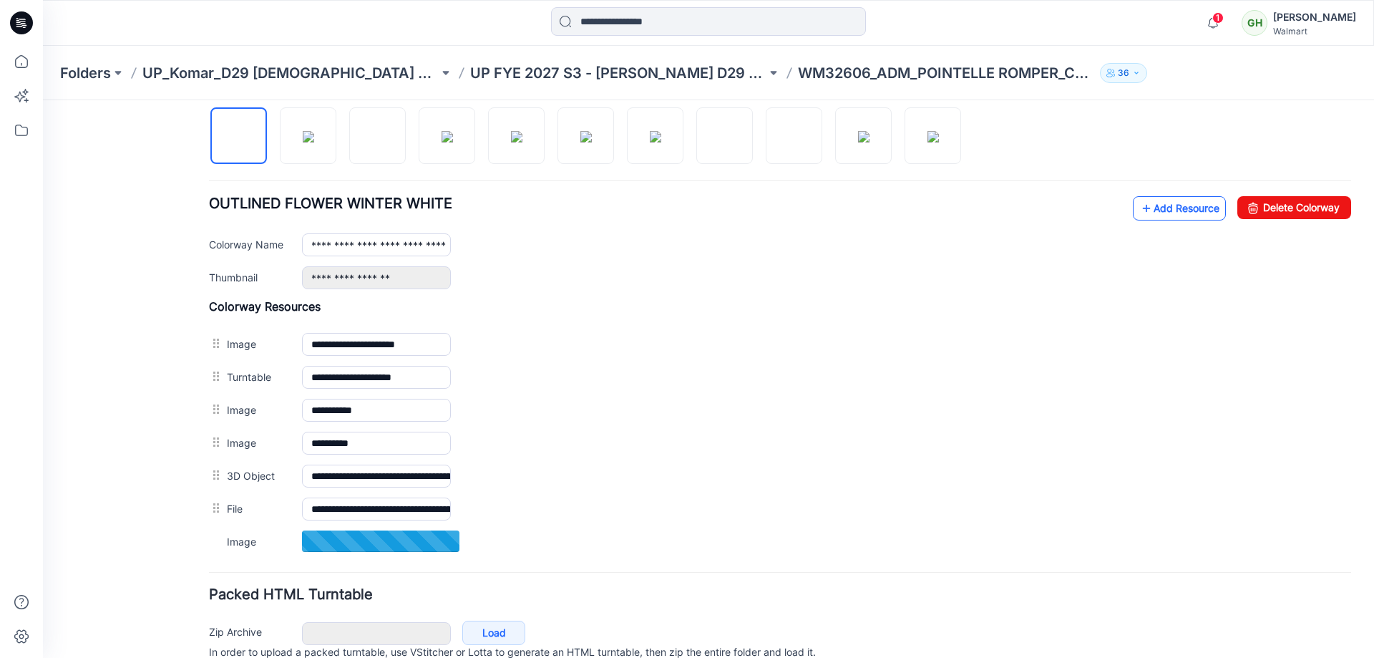
click at [1175, 205] on link "Add Resource" at bounding box center [1179, 208] width 93 height 24
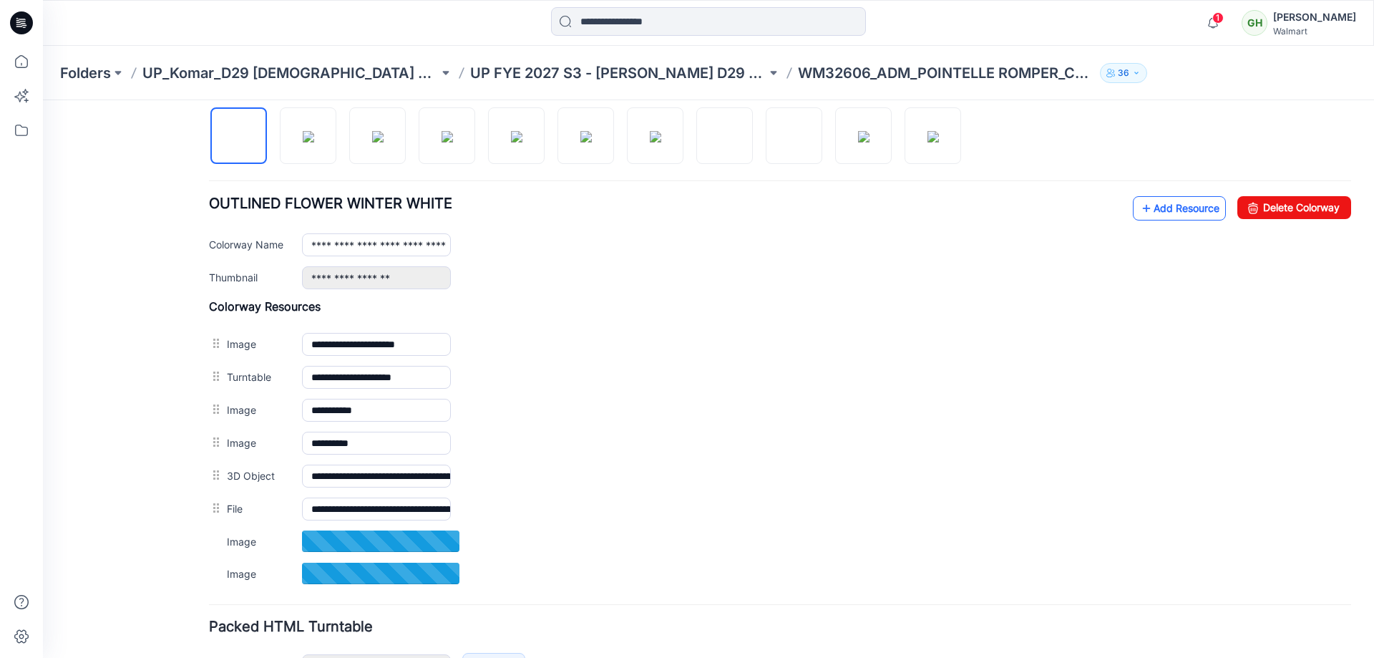
click at [1146, 211] on link "Add Resource" at bounding box center [1179, 208] width 93 height 24
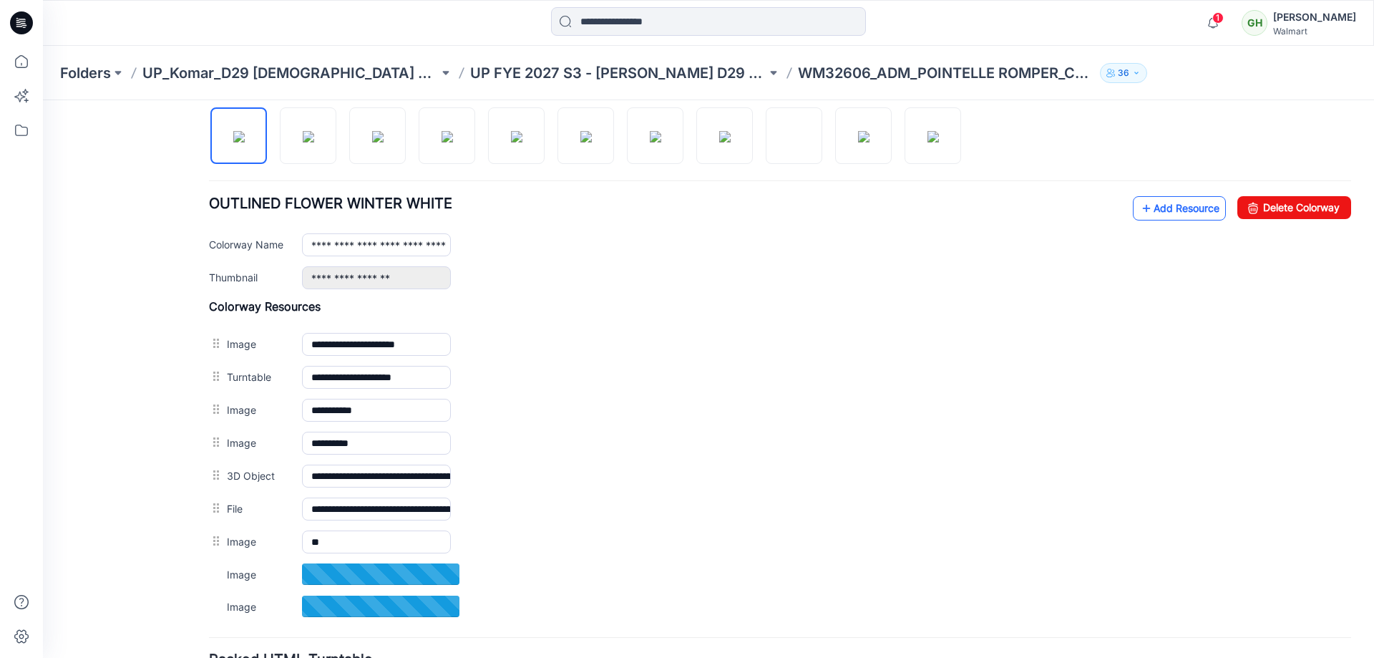
click at [1157, 216] on link "Add Resource" at bounding box center [1179, 208] width 93 height 24
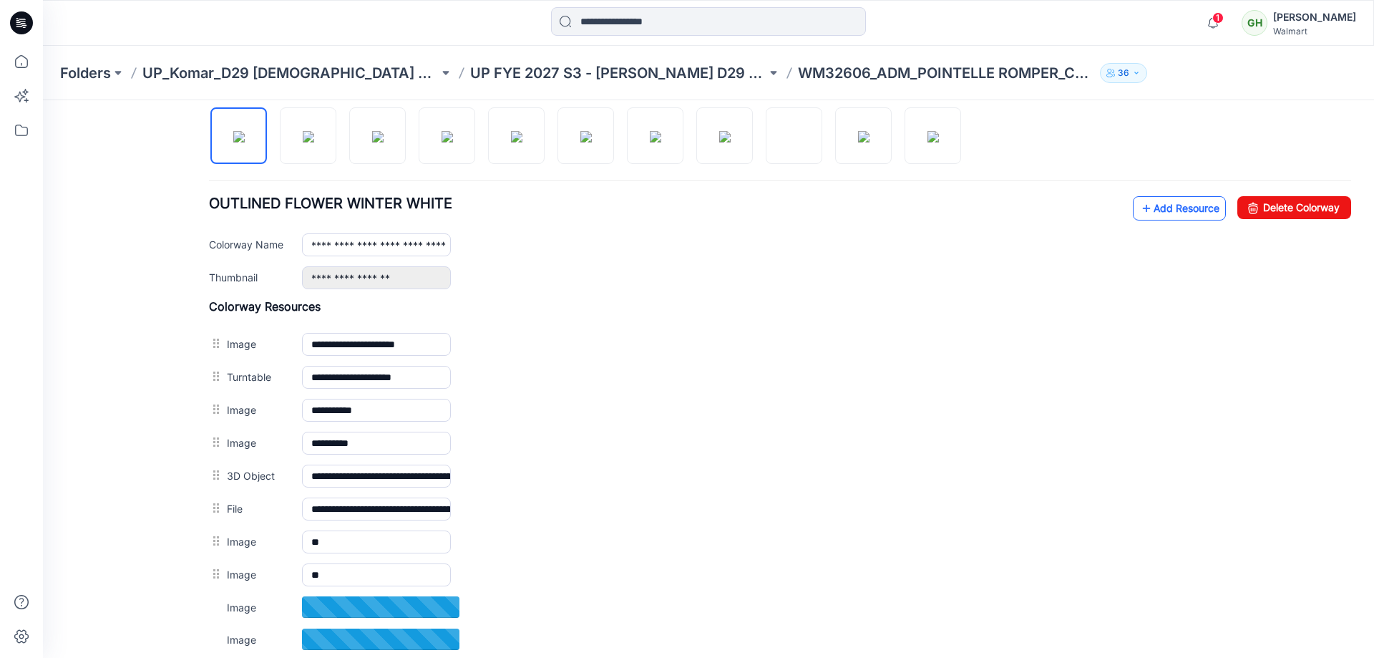
click at [1163, 211] on link "Add Resource" at bounding box center [1179, 208] width 93 height 24
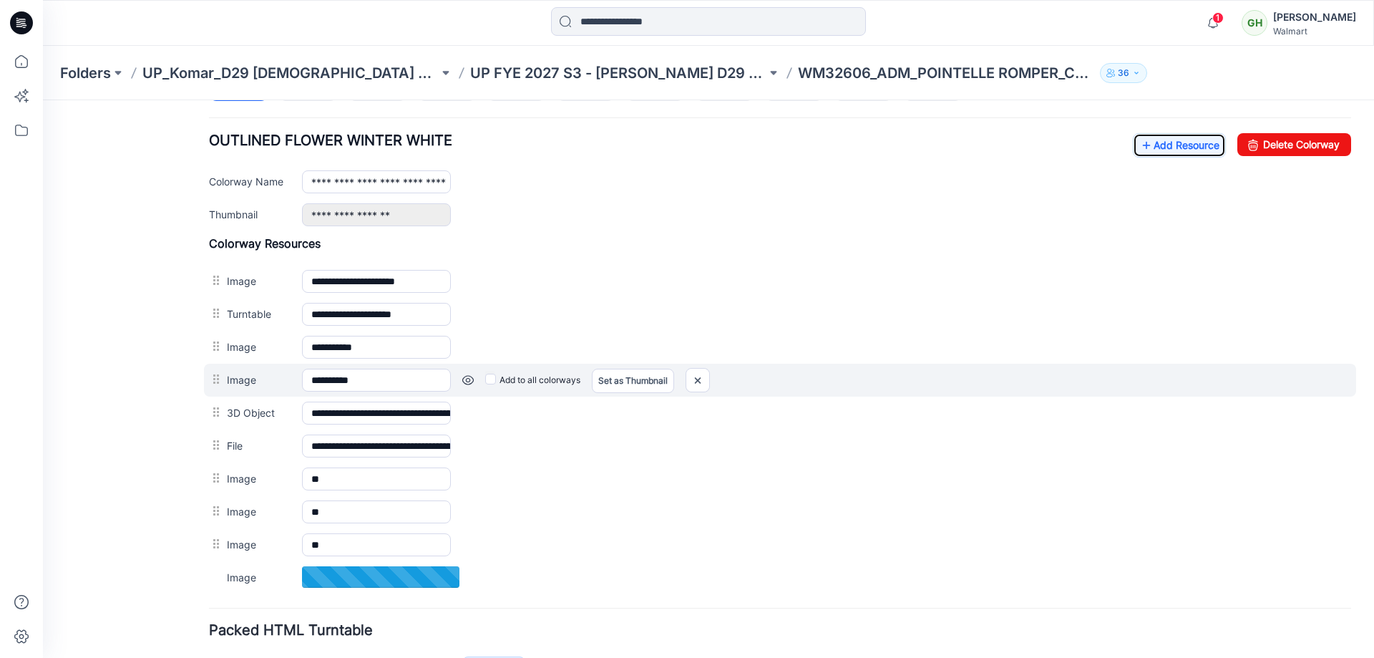
scroll to position [573, 0]
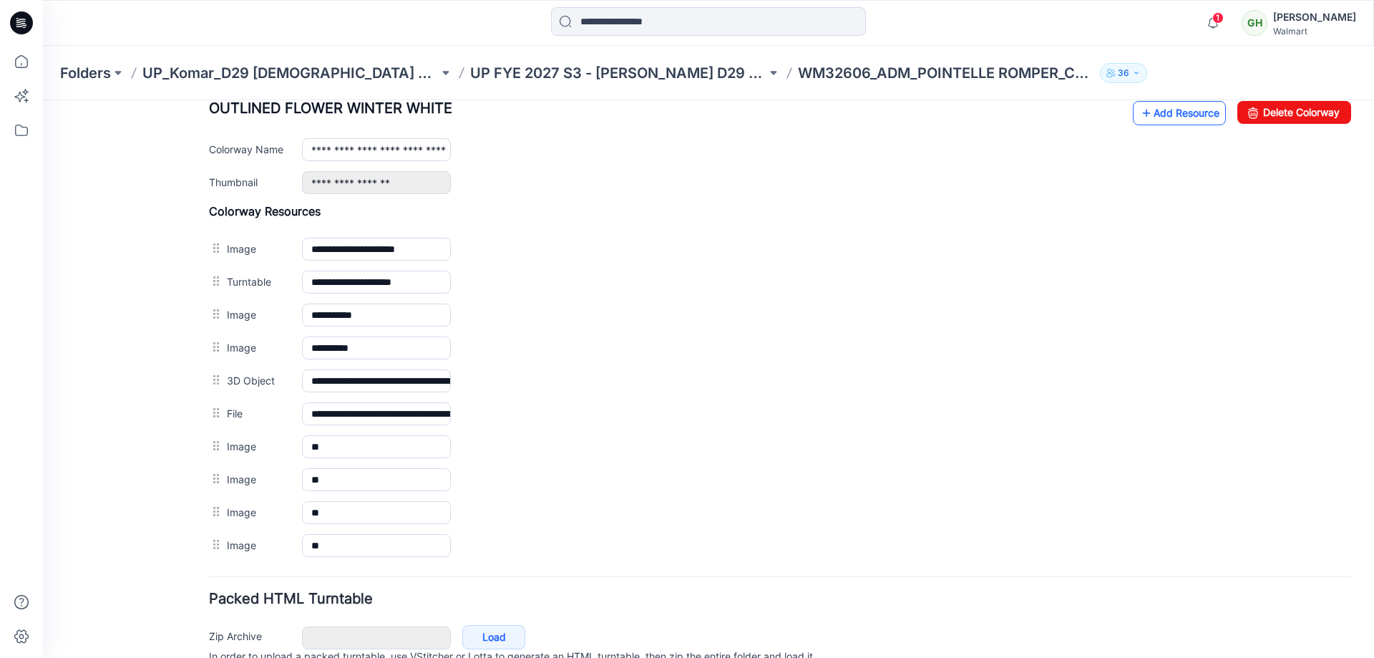
click at [1142, 109] on link "Add Resource" at bounding box center [1179, 113] width 93 height 24
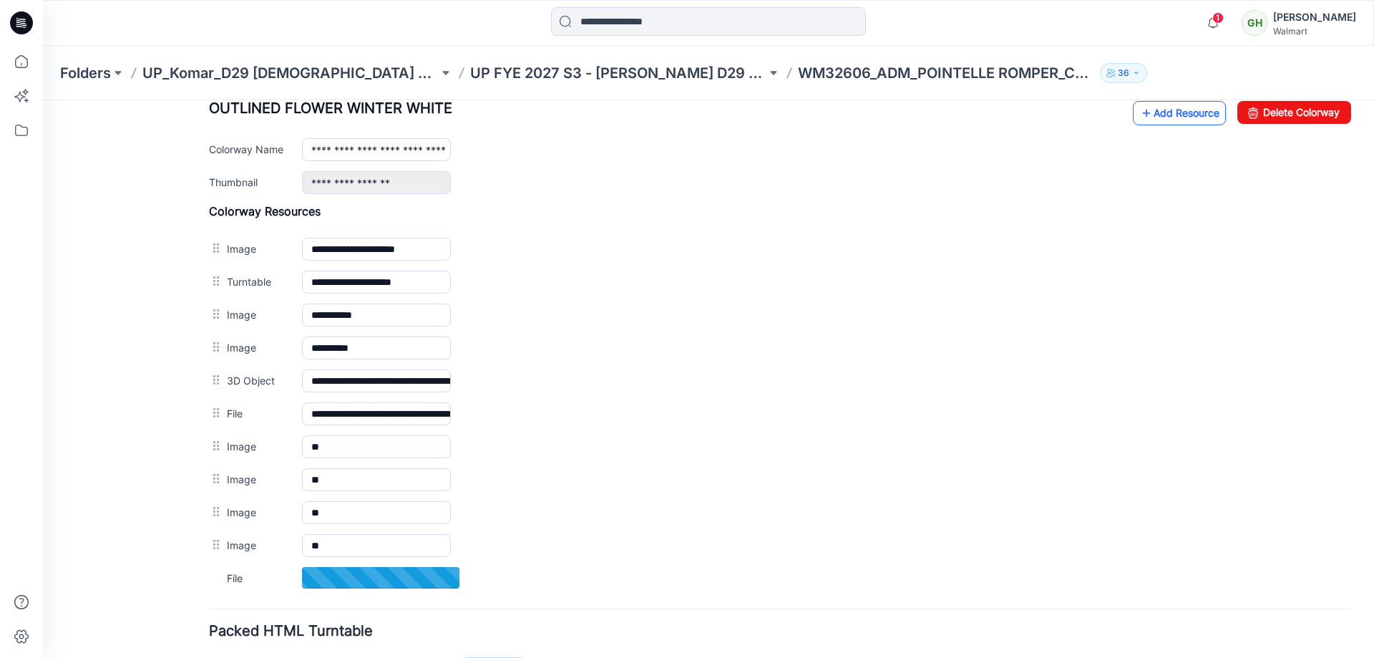
click at [1147, 108] on link "Add Resource" at bounding box center [1179, 113] width 93 height 24
click at [1147, 115] on link "Add Resource" at bounding box center [1179, 113] width 93 height 24
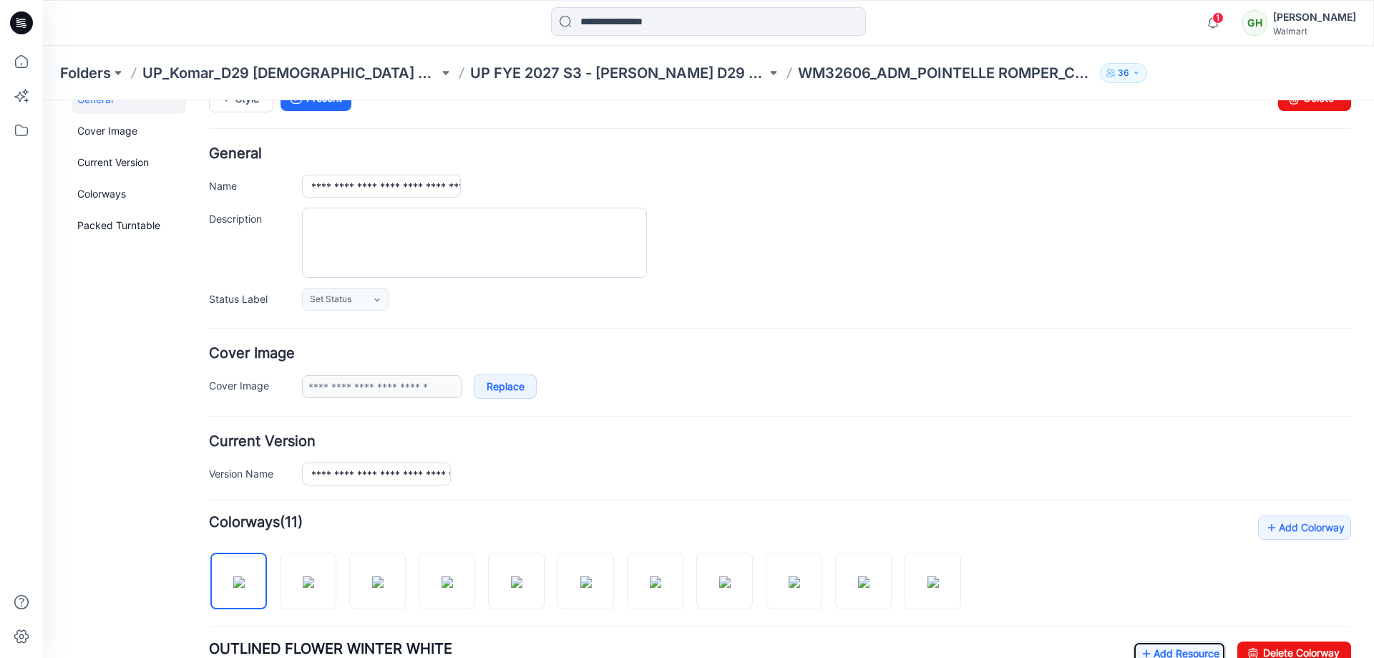
scroll to position [0, 0]
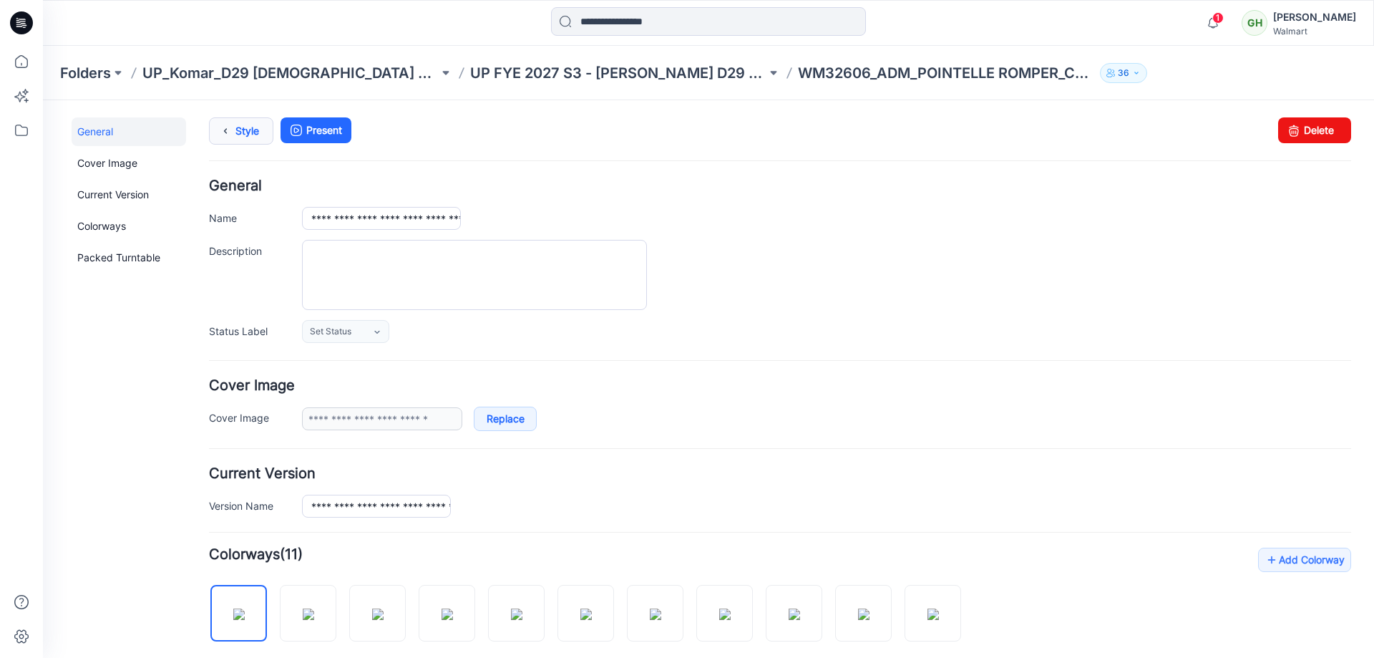
click at [236, 131] on link "Style" at bounding box center [241, 130] width 64 height 27
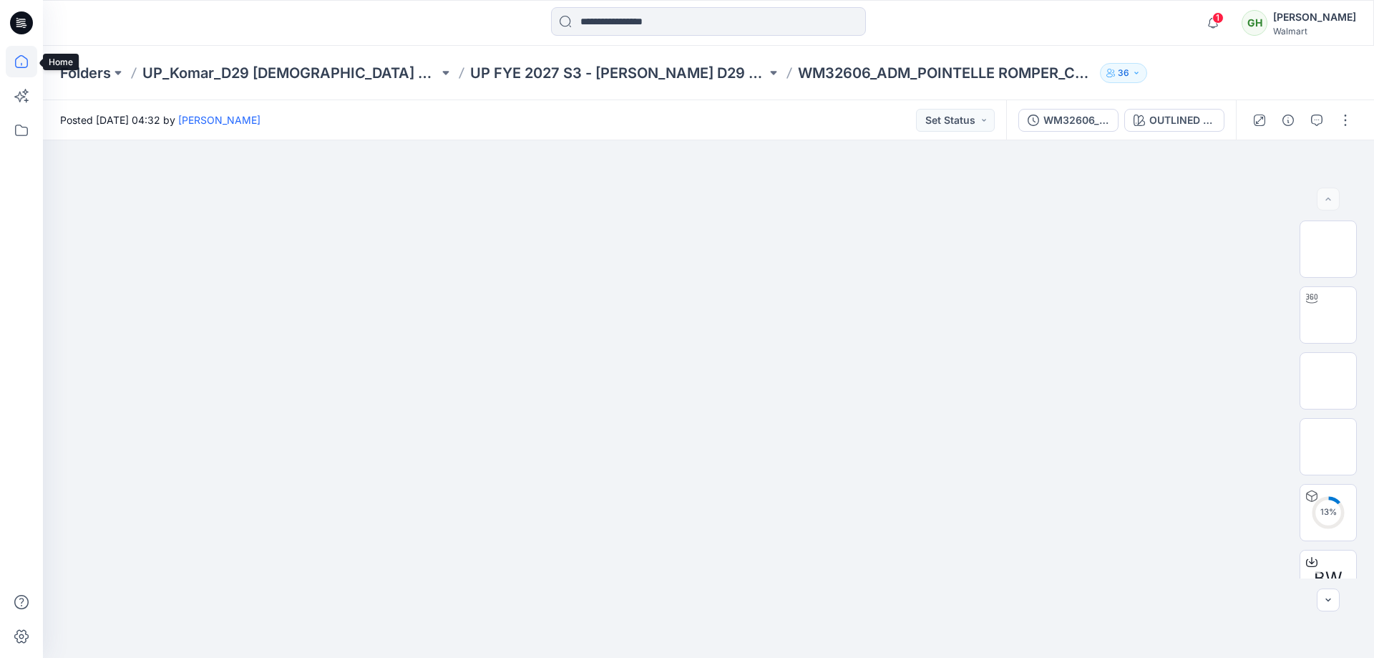
click at [24, 66] on icon at bounding box center [21, 61] width 31 height 31
